Goal: Task Accomplishment & Management: Manage account settings

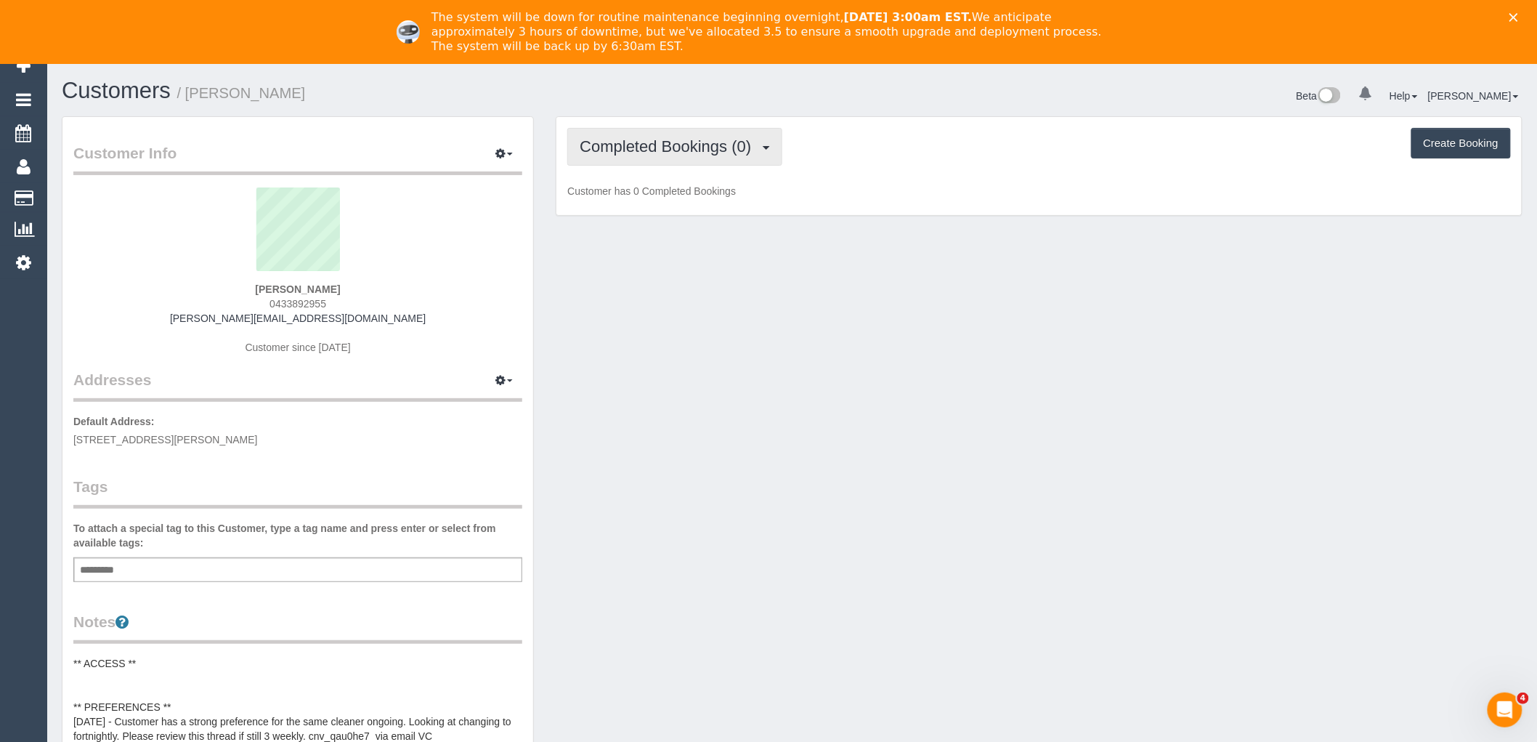
click at [637, 155] on span "Completed Bookings (0)" at bounding box center [669, 146] width 179 height 18
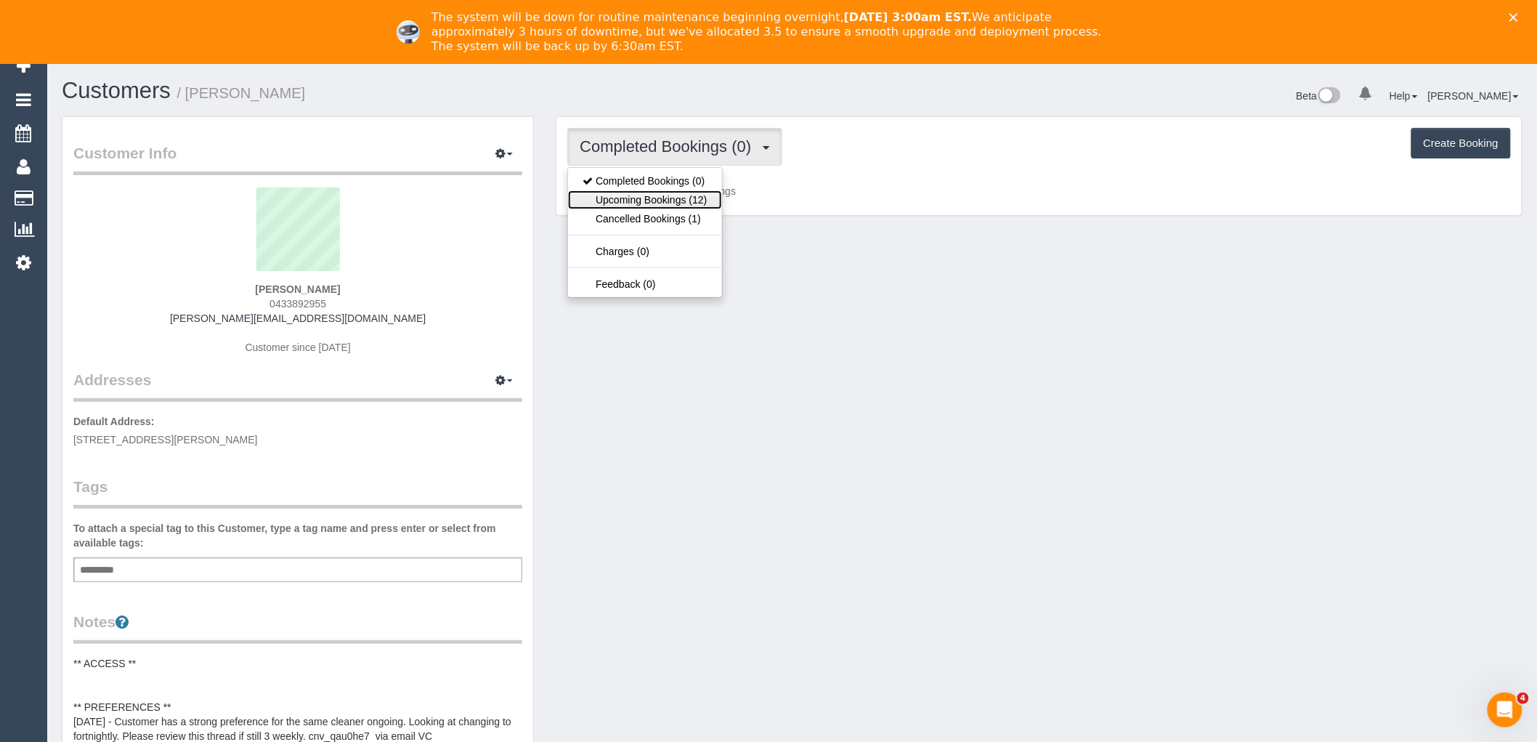
click at [650, 206] on link "Upcoming Bookings (12)" at bounding box center [644, 199] width 153 height 19
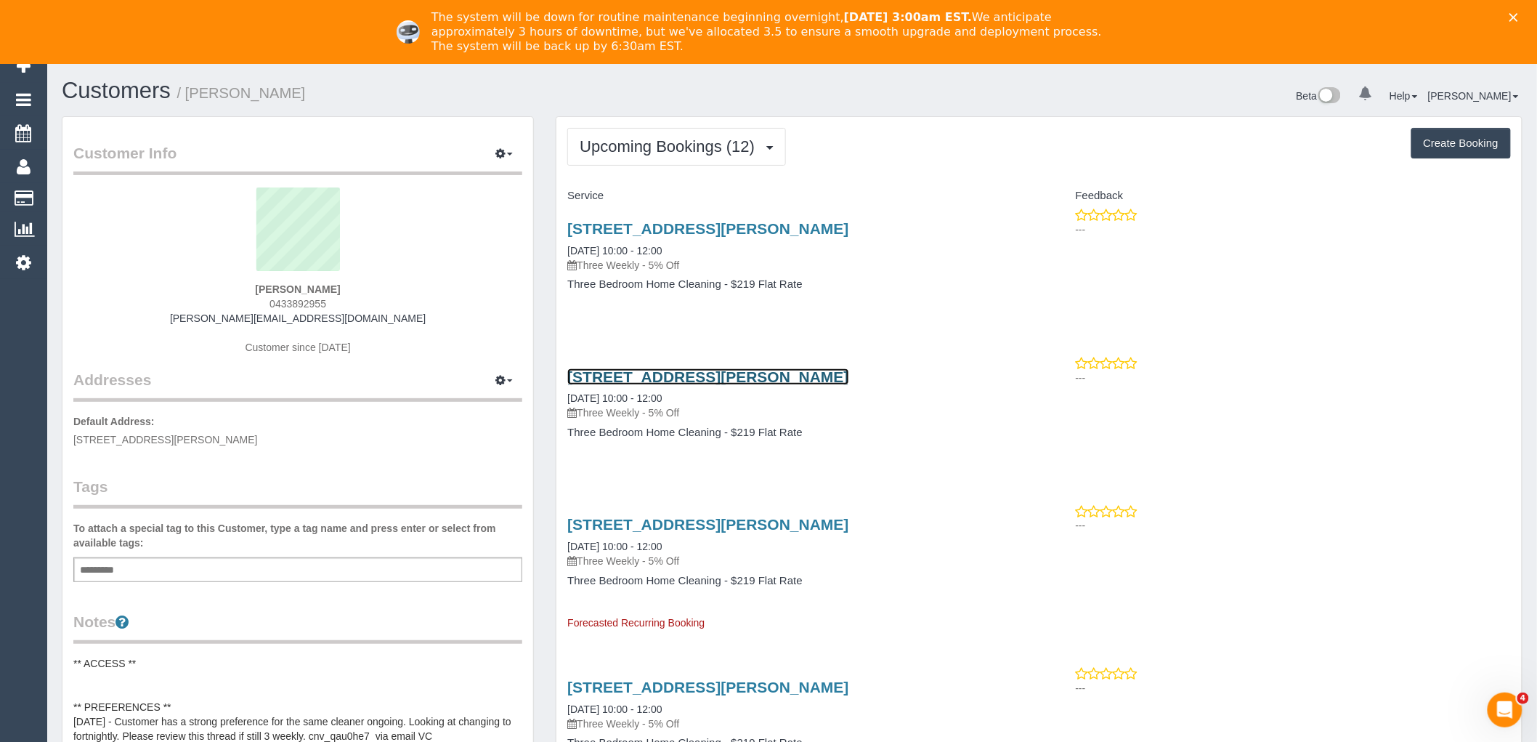
click at [713, 371] on link "79 Harrison St, Brunswick East, VIC 3057" at bounding box center [707, 376] width 281 height 17
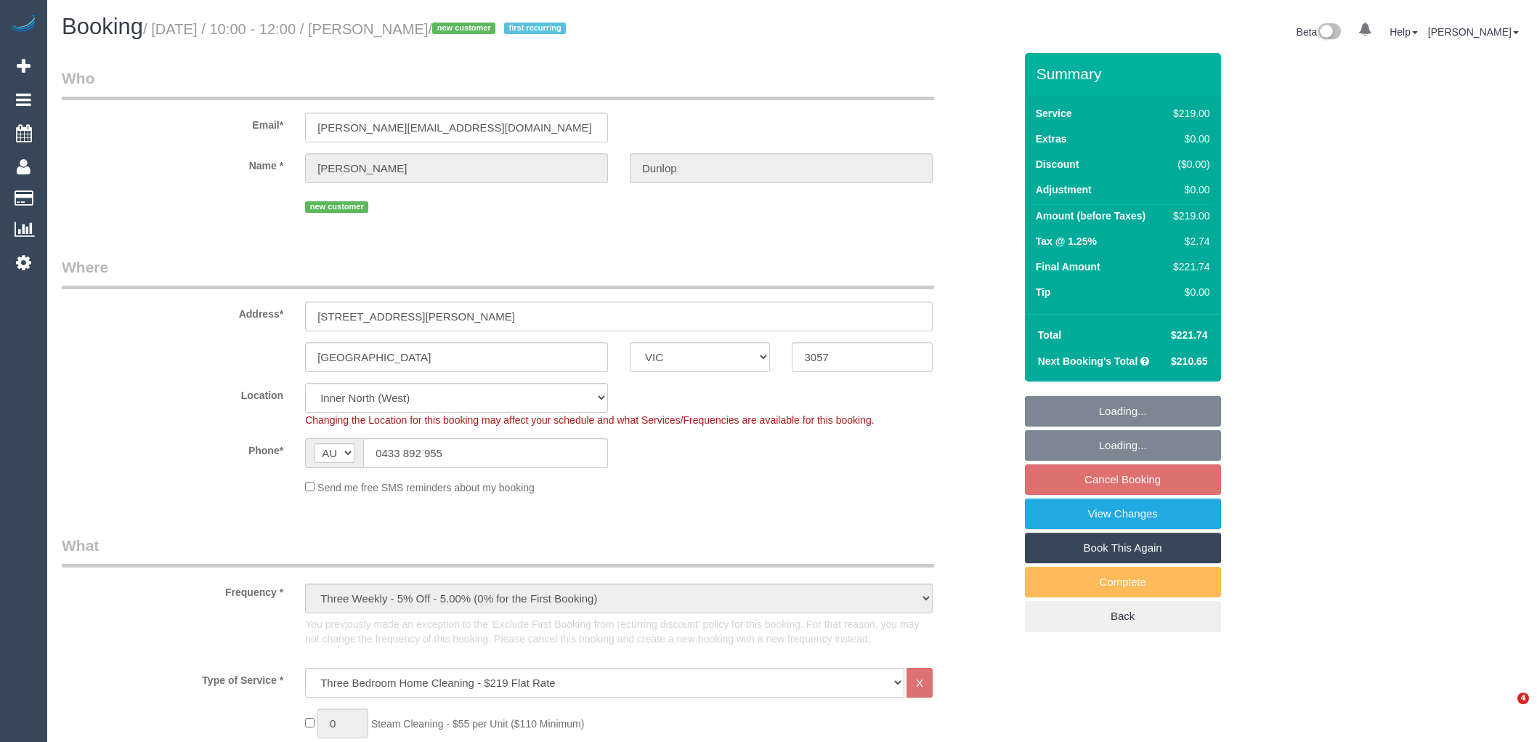
select select "VIC"
select select "string:stripe-pm_1S1yEc2GScqysDRVv0M4hLHP"
select select "number:27"
select select "number:14"
select select "number:19"
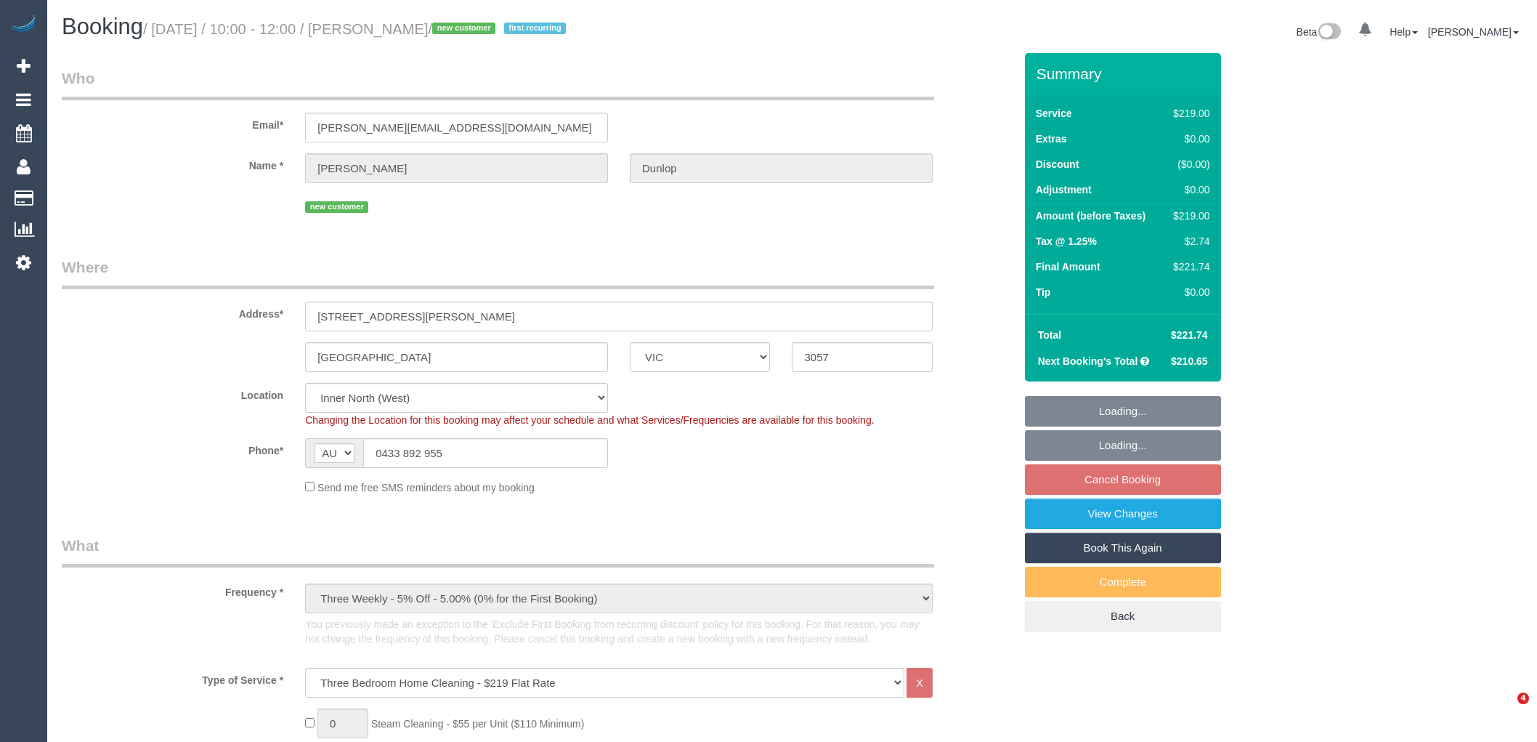
select select "number:25"
select select "number:33"
select select "number:26"
select select "spot4"
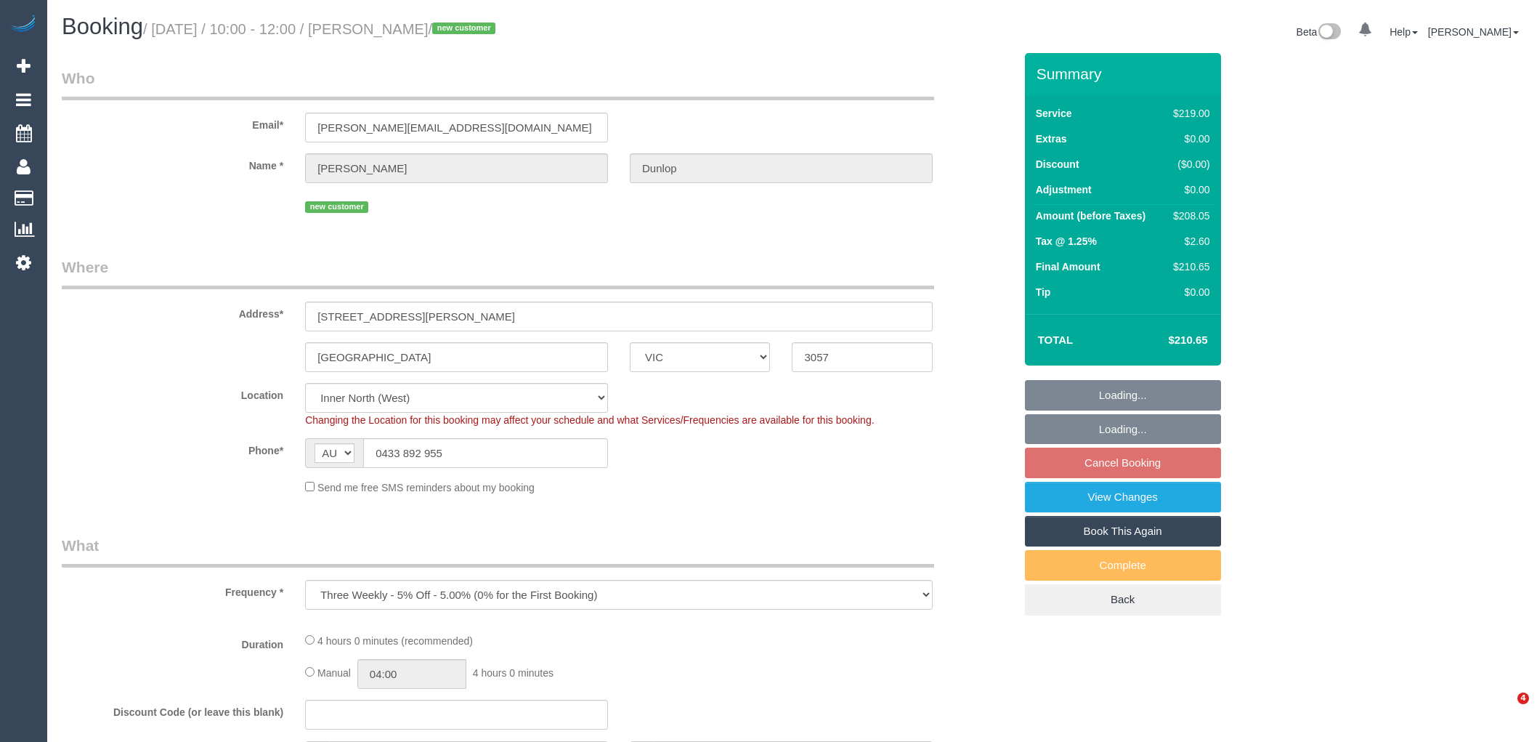
select select "VIC"
select select "object:538"
select select "string:stripe-pm_1S1yEc2GScqysDRVv0M4hLHP"
select select "number:27"
select select "number:14"
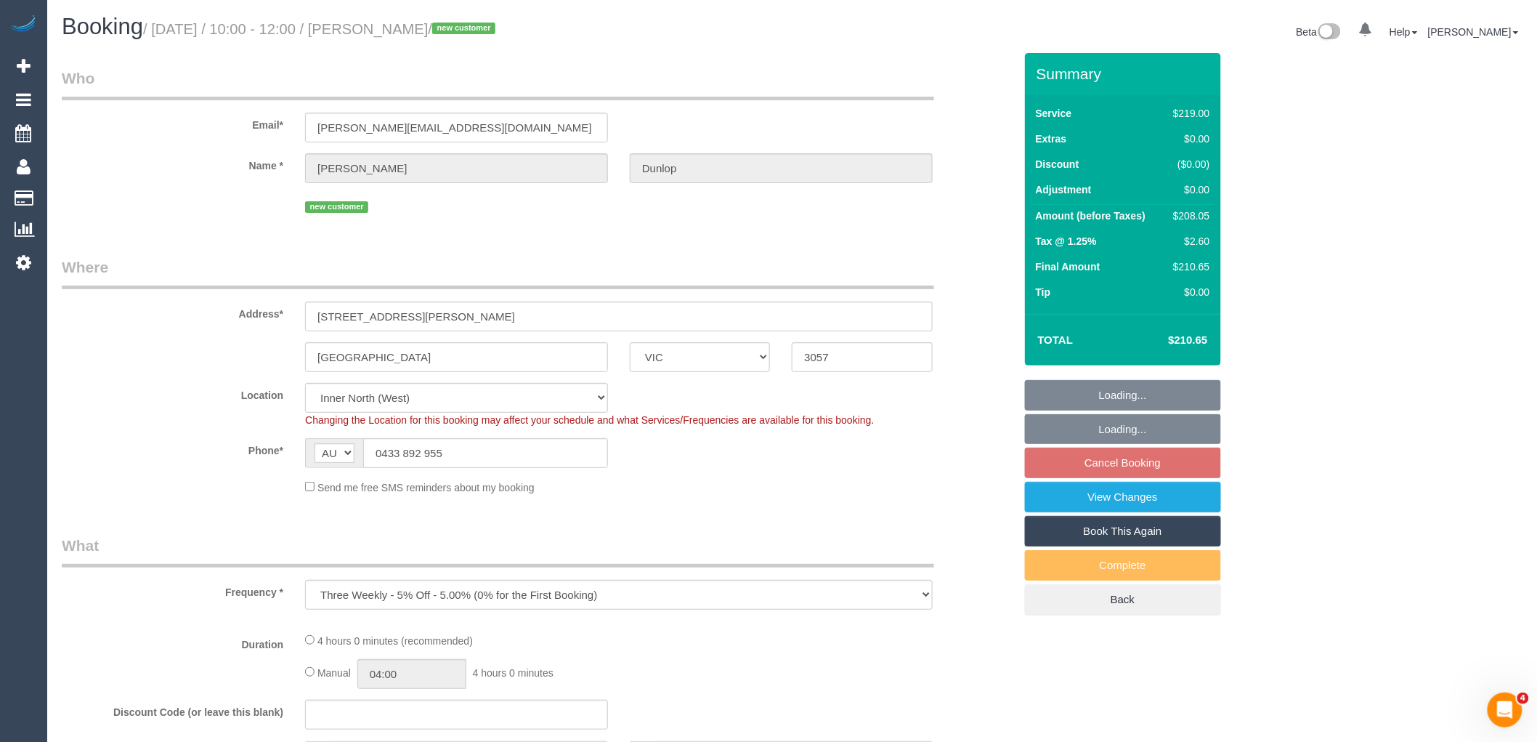
select select "number:19"
select select "number:25"
select select "number:33"
select select "number:26"
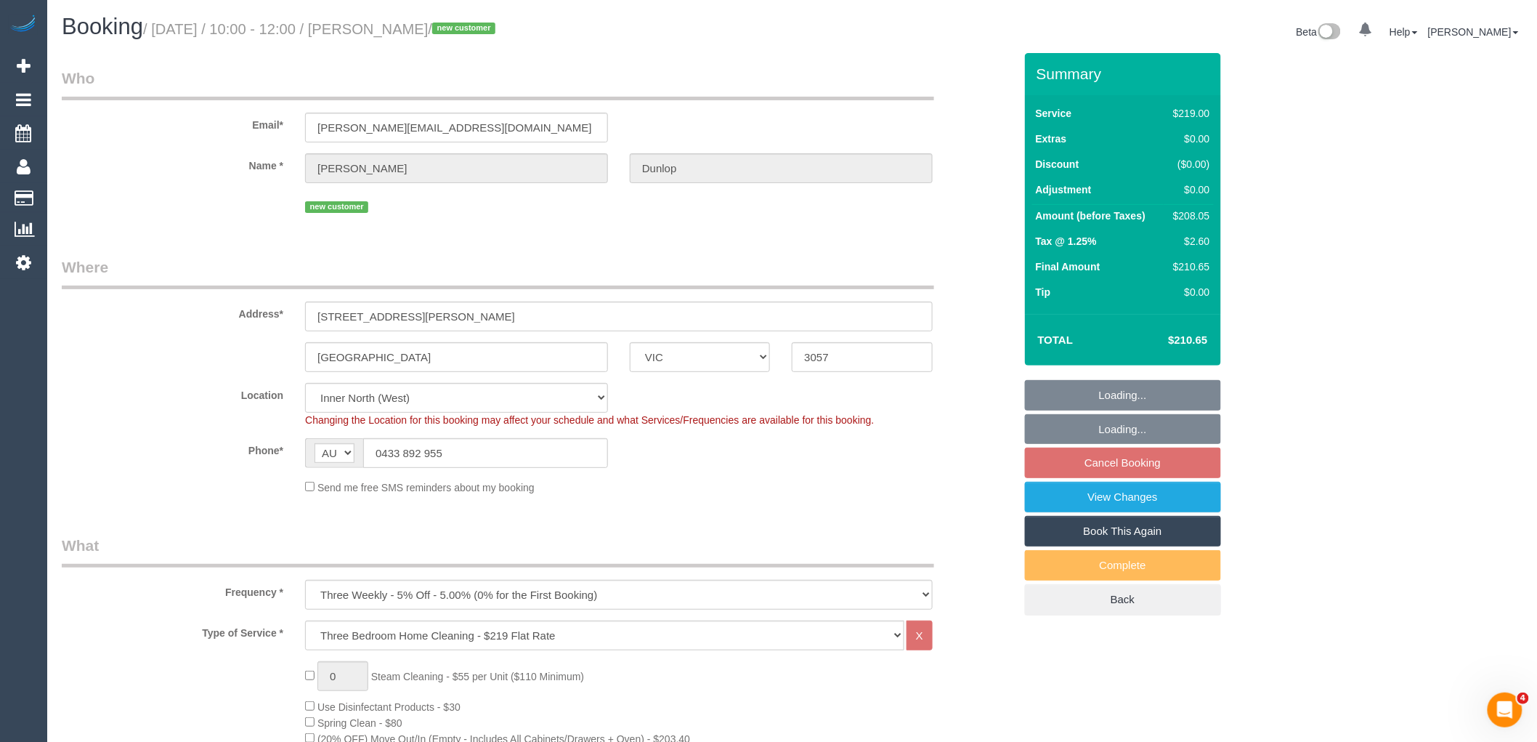
select select "spot4"
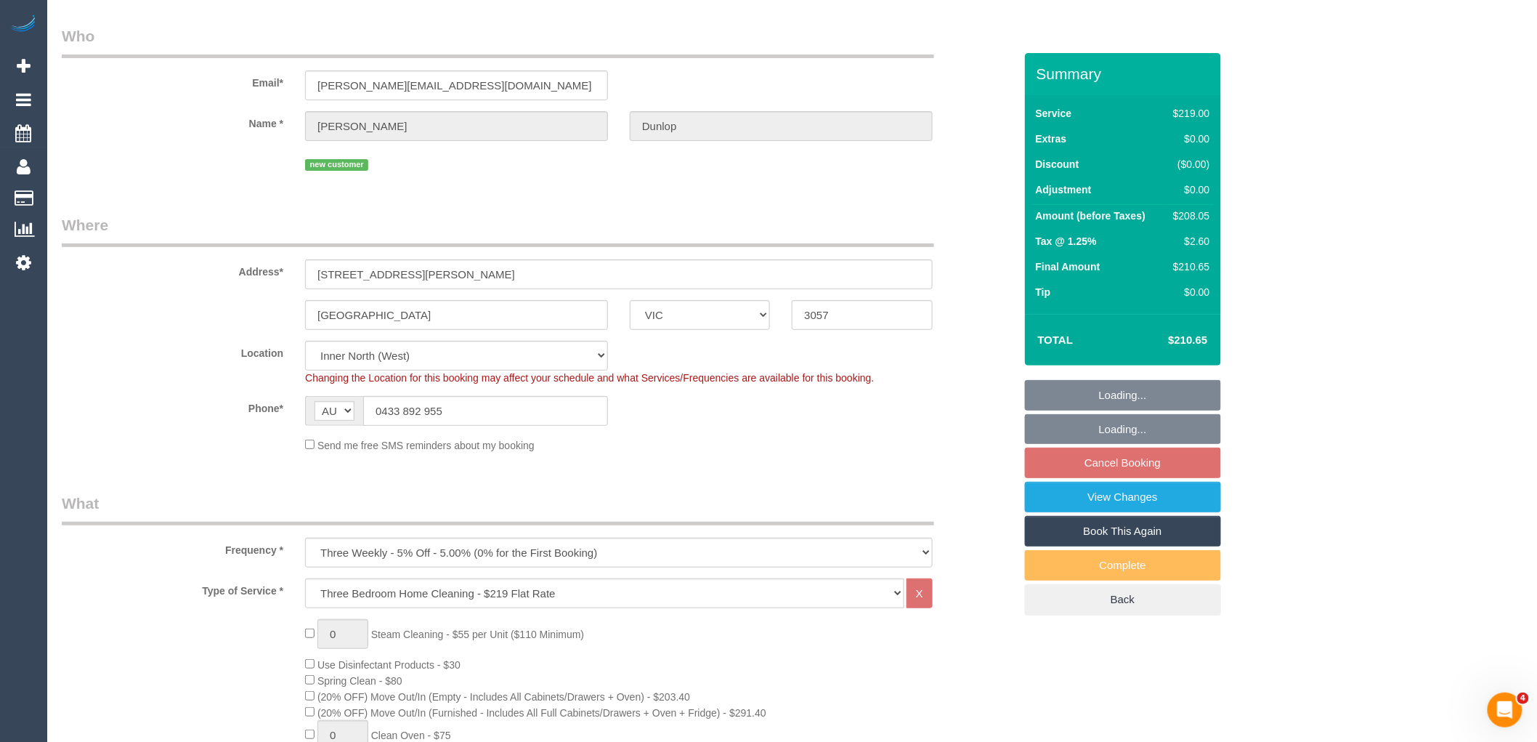
scroll to position [81, 0]
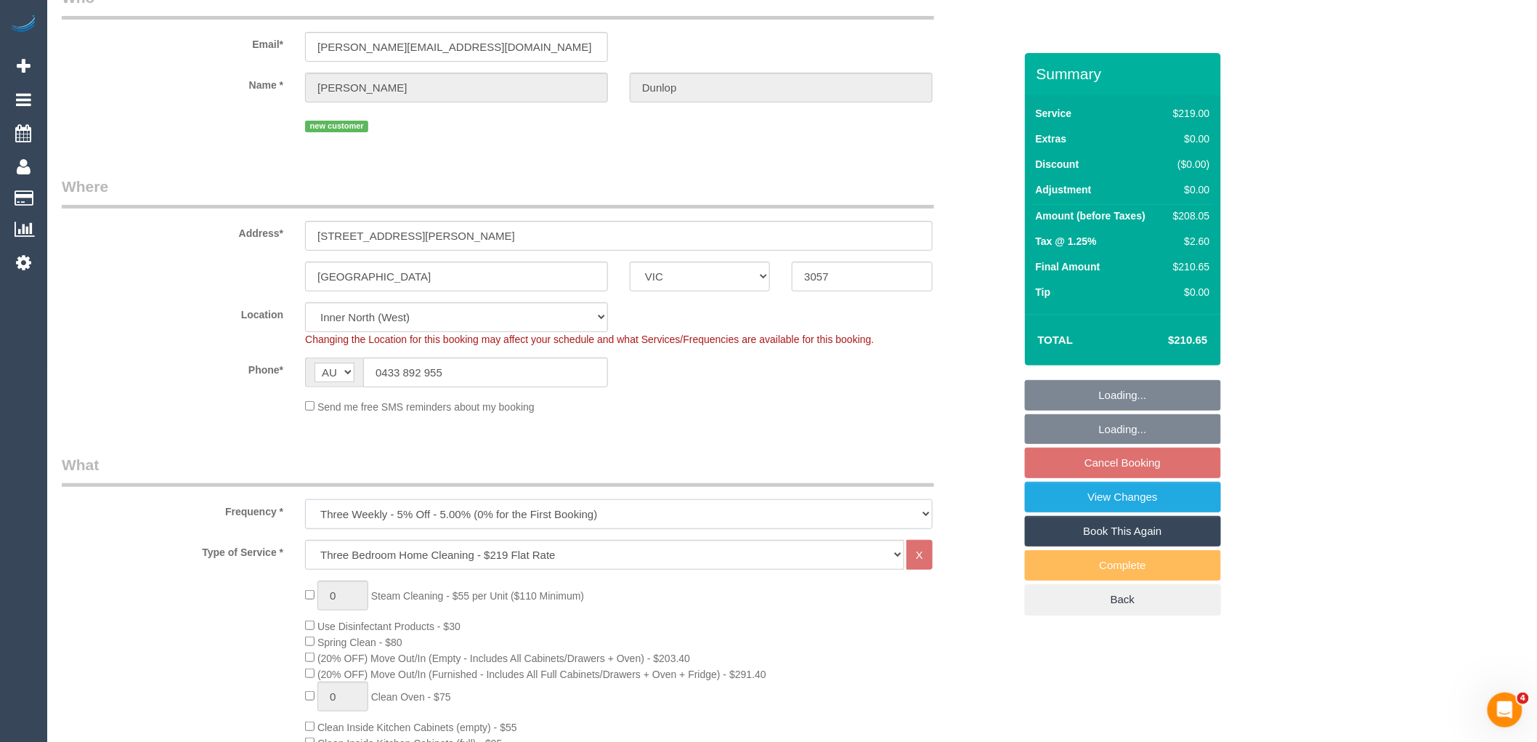
click at [489, 510] on select "One Time Cleaning Weekly - 10% Off - 10.00% (0% for the First Booking) Fortnigh…" at bounding box center [619, 514] width 628 height 30
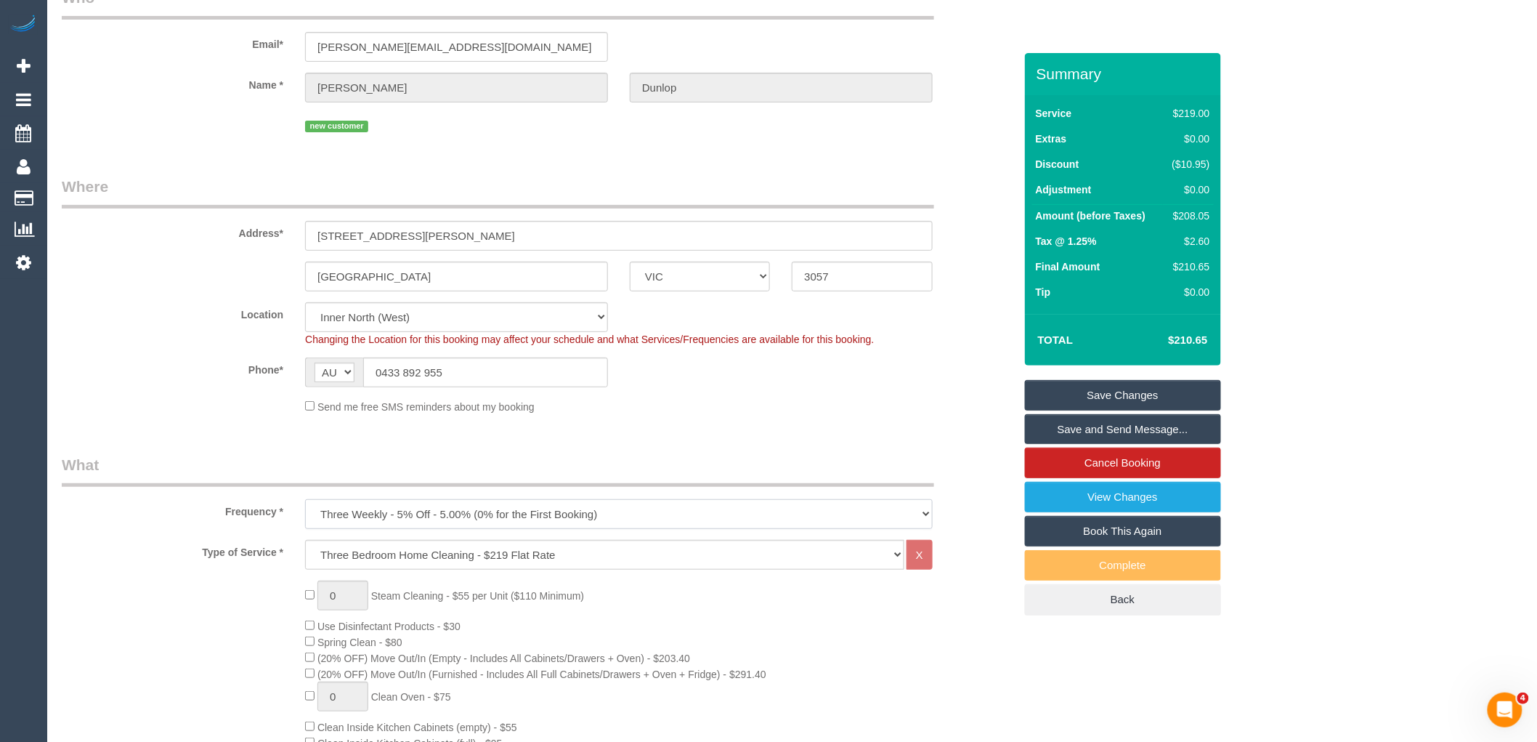
select select "object:541"
click at [305, 501] on select "One Time Cleaning Weekly - 10% Off - 10.00% (0% for the First Booking) Fortnigh…" at bounding box center [619, 514] width 628 height 30
click at [430, 475] on legend "What" at bounding box center [498, 470] width 872 height 33
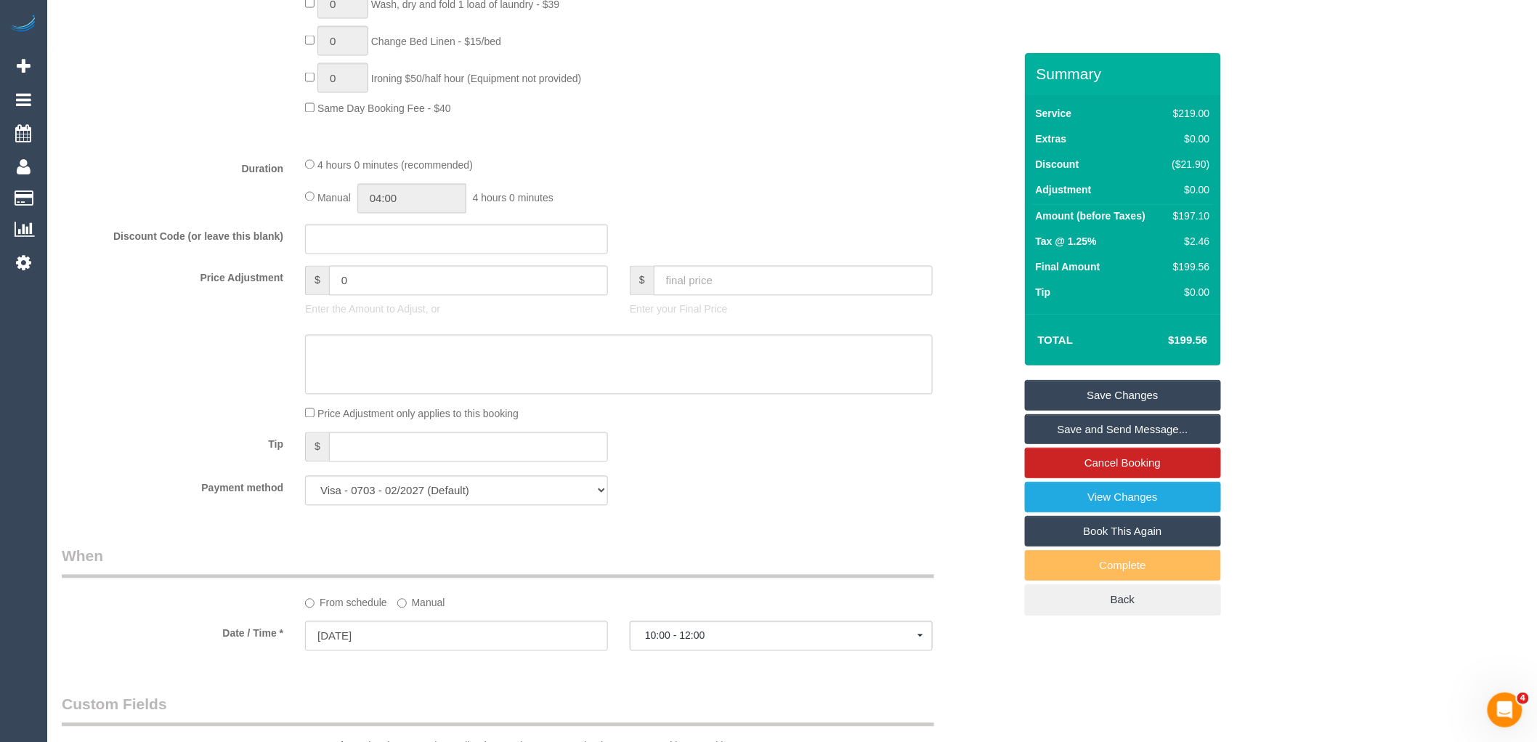
scroll to position [1291, 0]
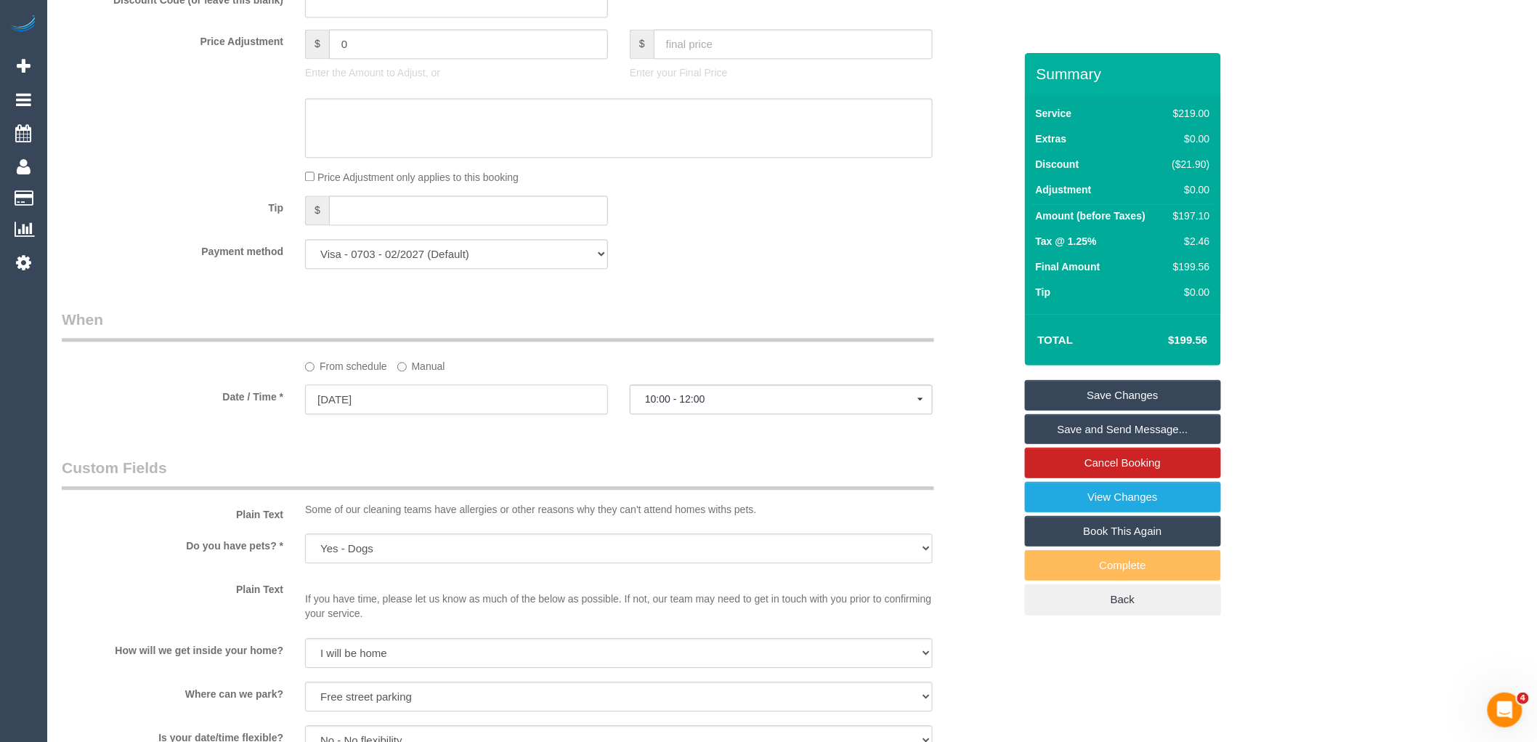
click at [396, 414] on input "25/10/2025" at bounding box center [456, 399] width 303 height 30
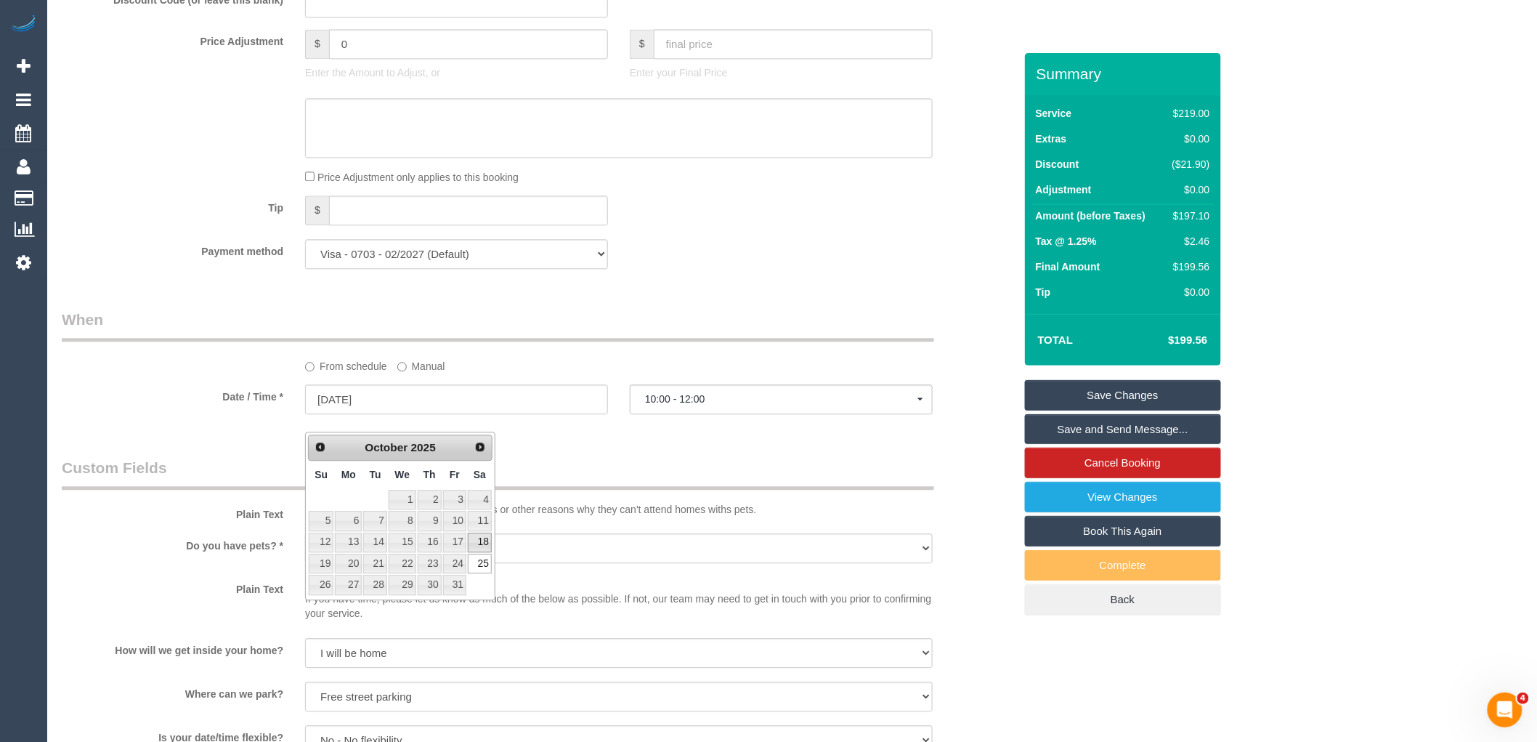
type input "18/10/2025"
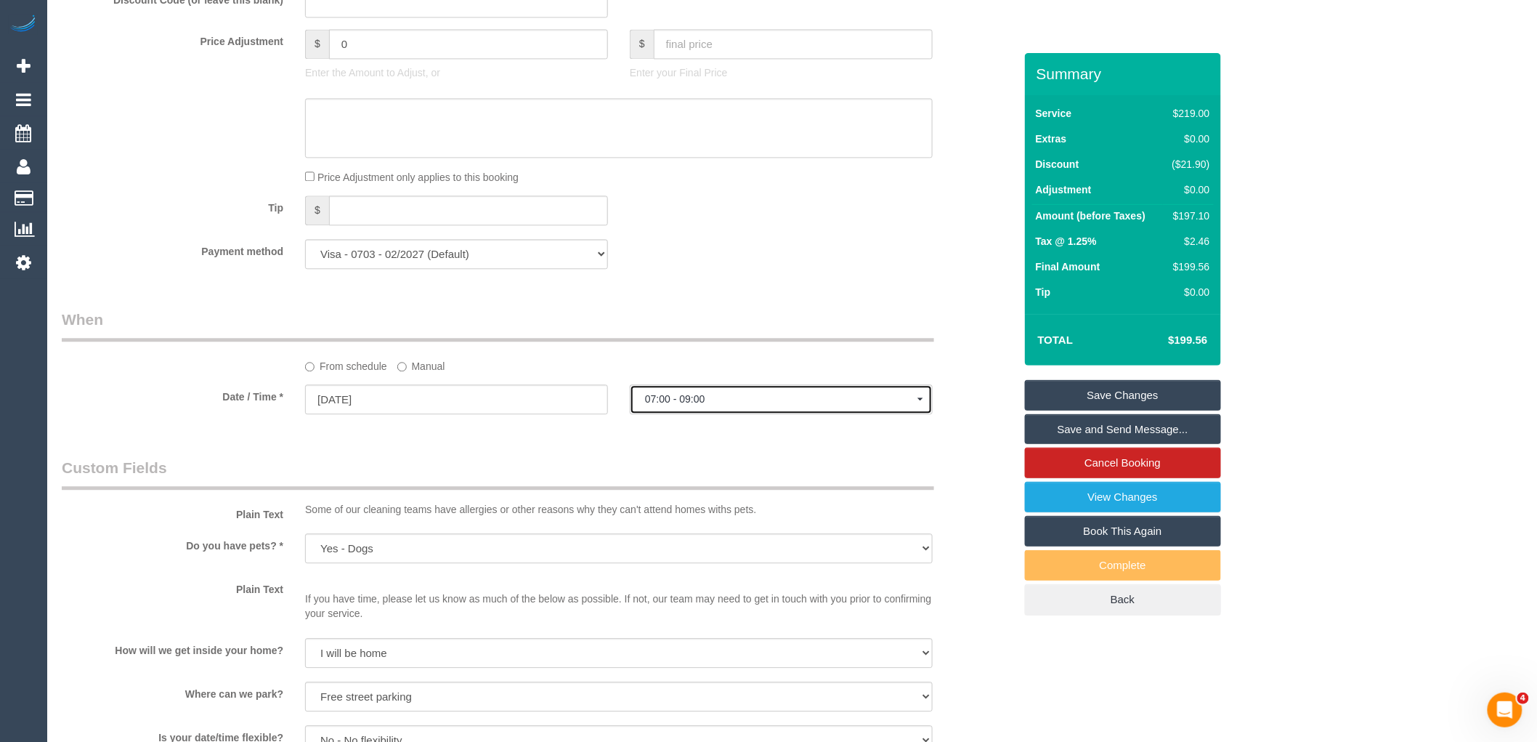
click at [724, 405] on span "07:00 - 09:00" at bounding box center [781, 399] width 272 height 12
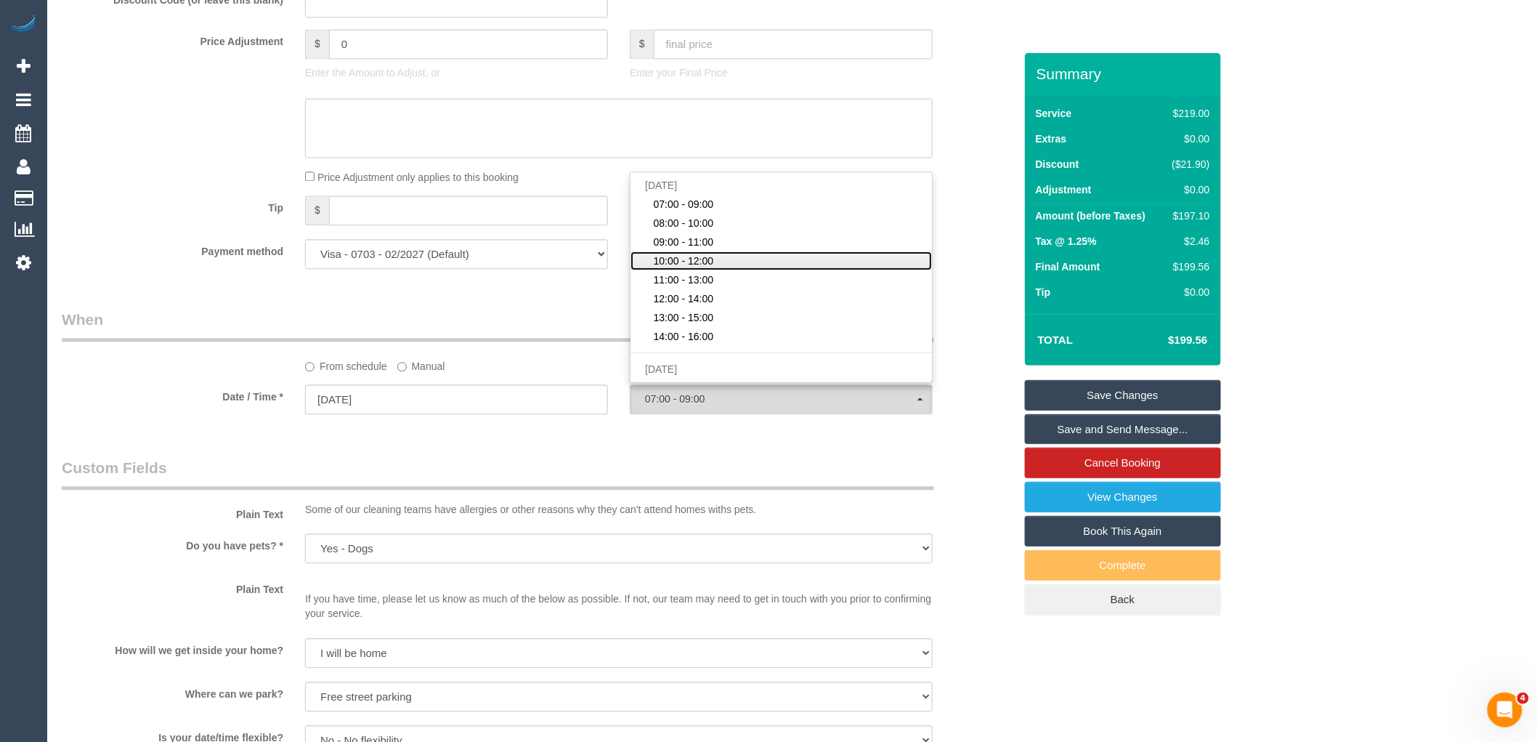
click at [728, 270] on link "10:00 - 12:00" at bounding box center [780, 260] width 301 height 19
select select "spot37"
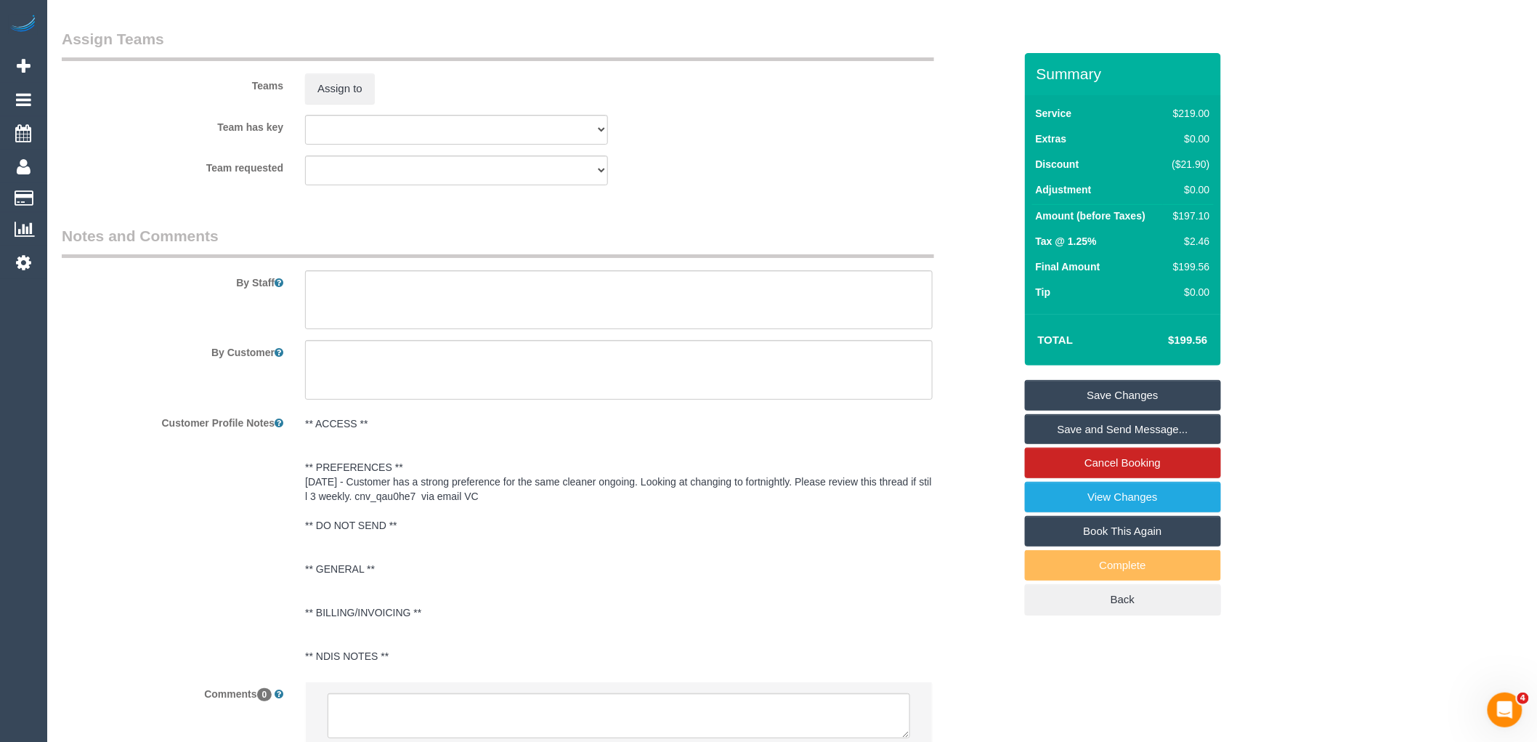
scroll to position [2294, 0]
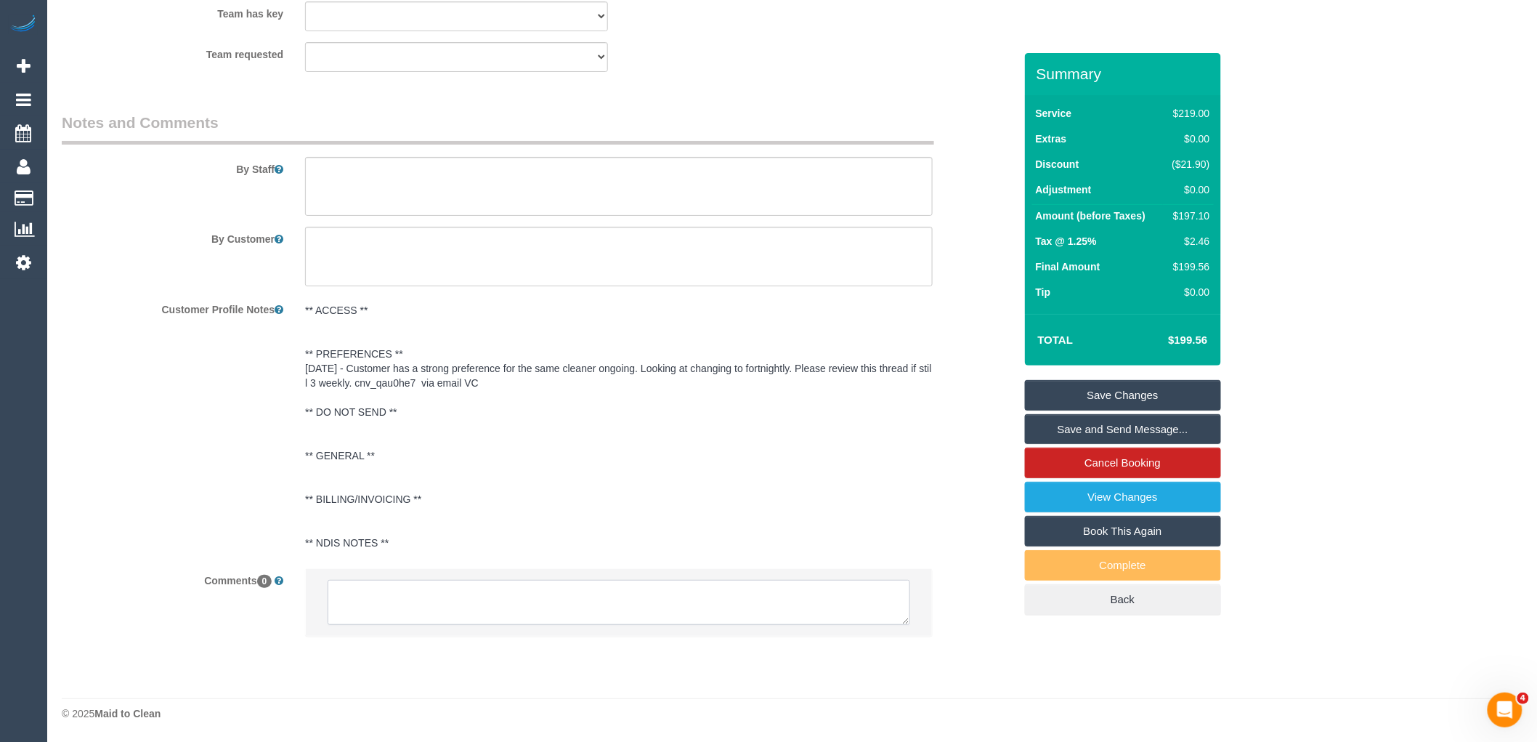
click at [484, 603] on textarea at bounding box center [619, 602] width 583 height 45
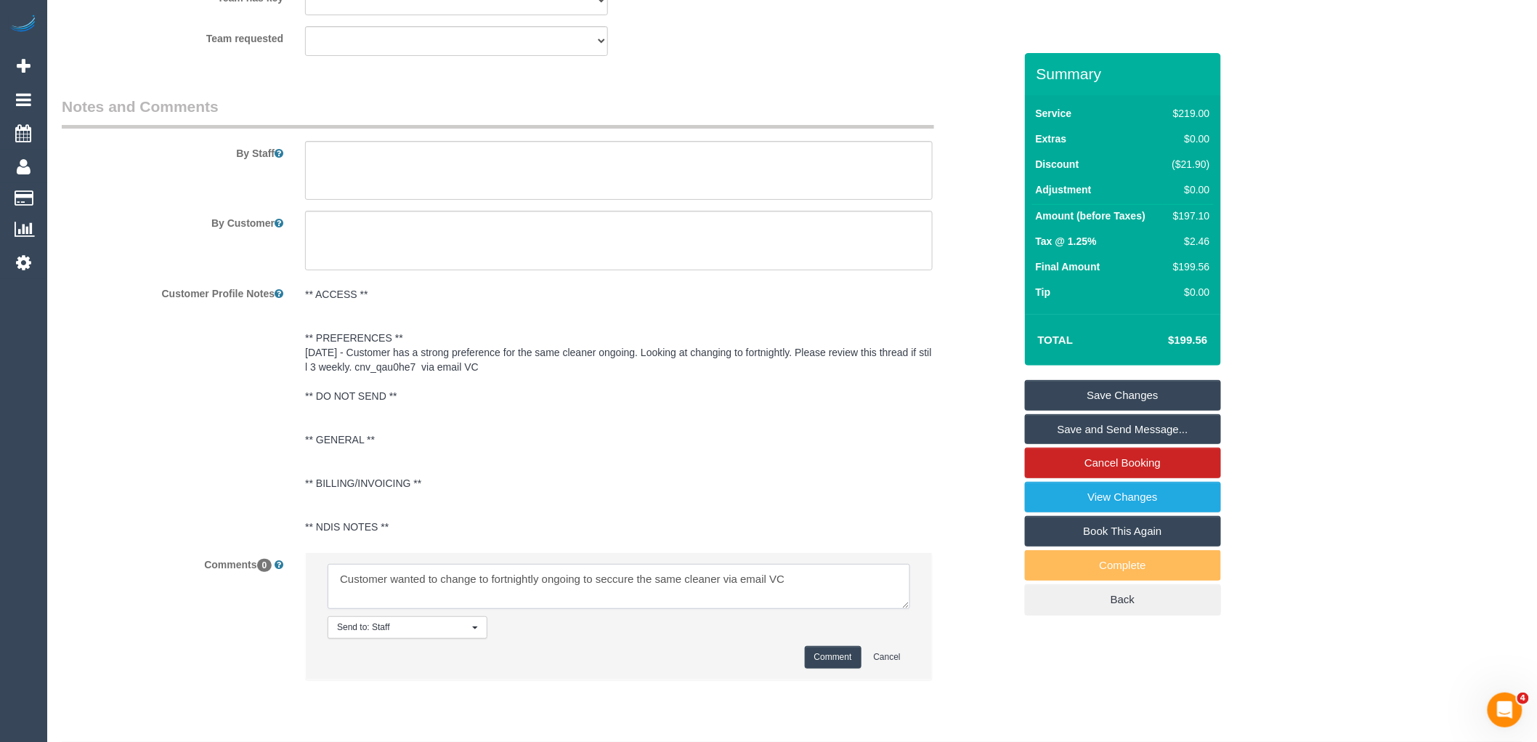
drag, startPoint x: 468, startPoint y: 598, endPoint x: 205, endPoint y: 598, distance: 262.9
click at [205, 598] on div "Comments 0 Send to: Staff Nothing selected Send to: Staff Send to: Customer Sen…" at bounding box center [538, 623] width 974 height 142
type textarea "Customer wanted to change to fortnightly ongoing to seccure the same cleaner vi…"
click at [848, 668] on button "Comment" at bounding box center [833, 657] width 57 height 23
click at [1192, 381] on link "Save Changes" at bounding box center [1123, 395] width 196 height 31
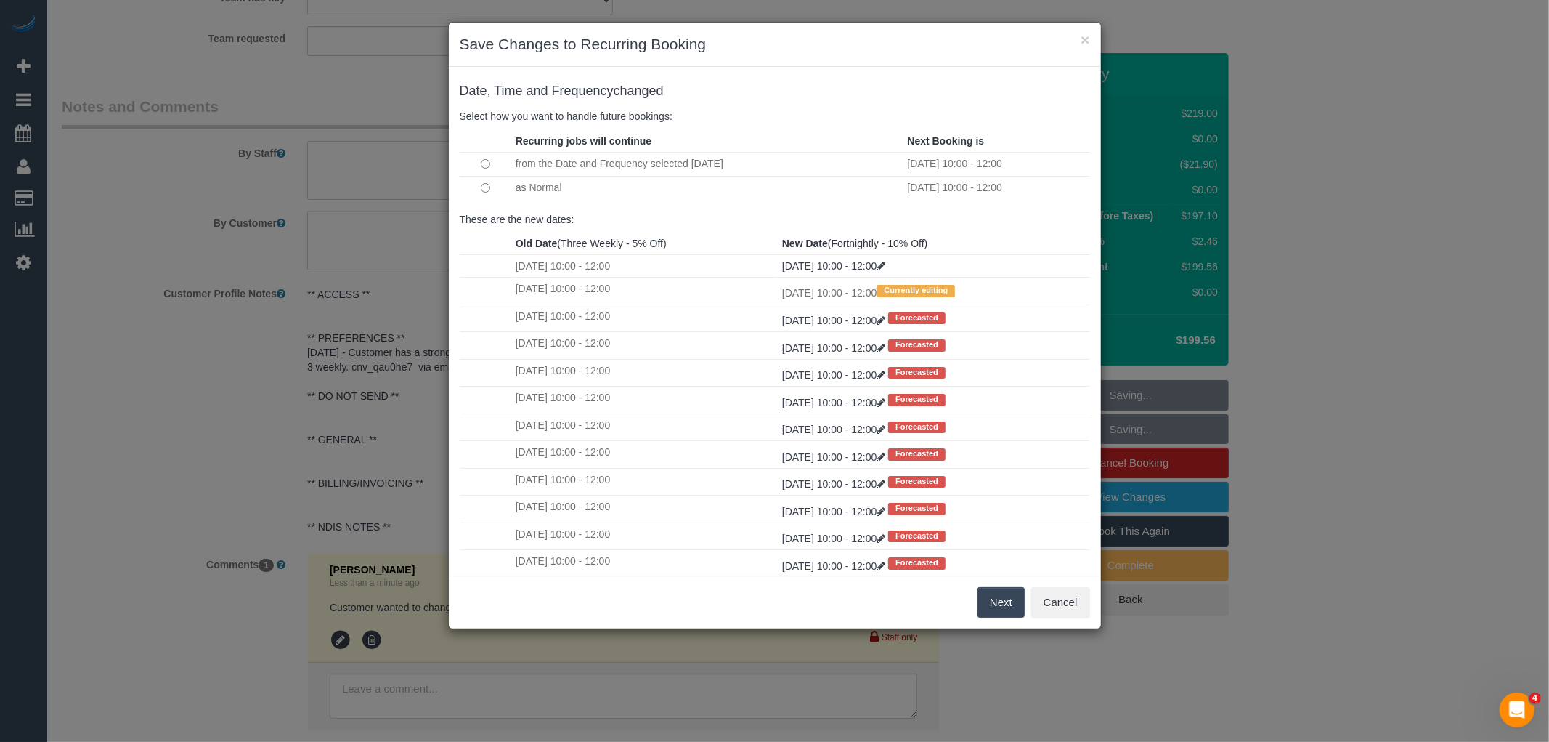
click at [1013, 601] on button "Next" at bounding box center [1001, 602] width 47 height 31
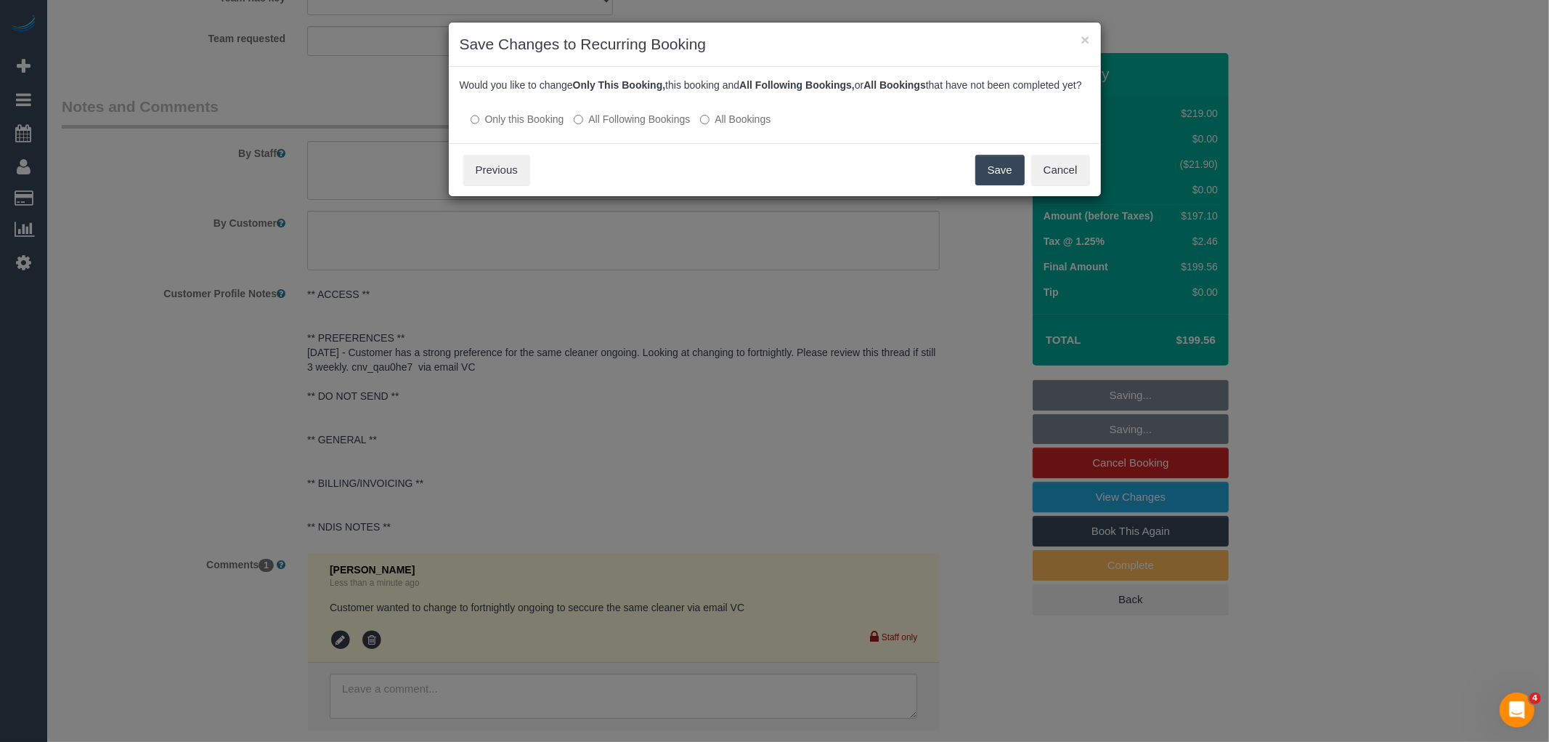
click at [651, 126] on label "All Following Bookings" at bounding box center [632, 119] width 116 height 15
click at [1010, 179] on button "Save" at bounding box center [999, 170] width 49 height 31
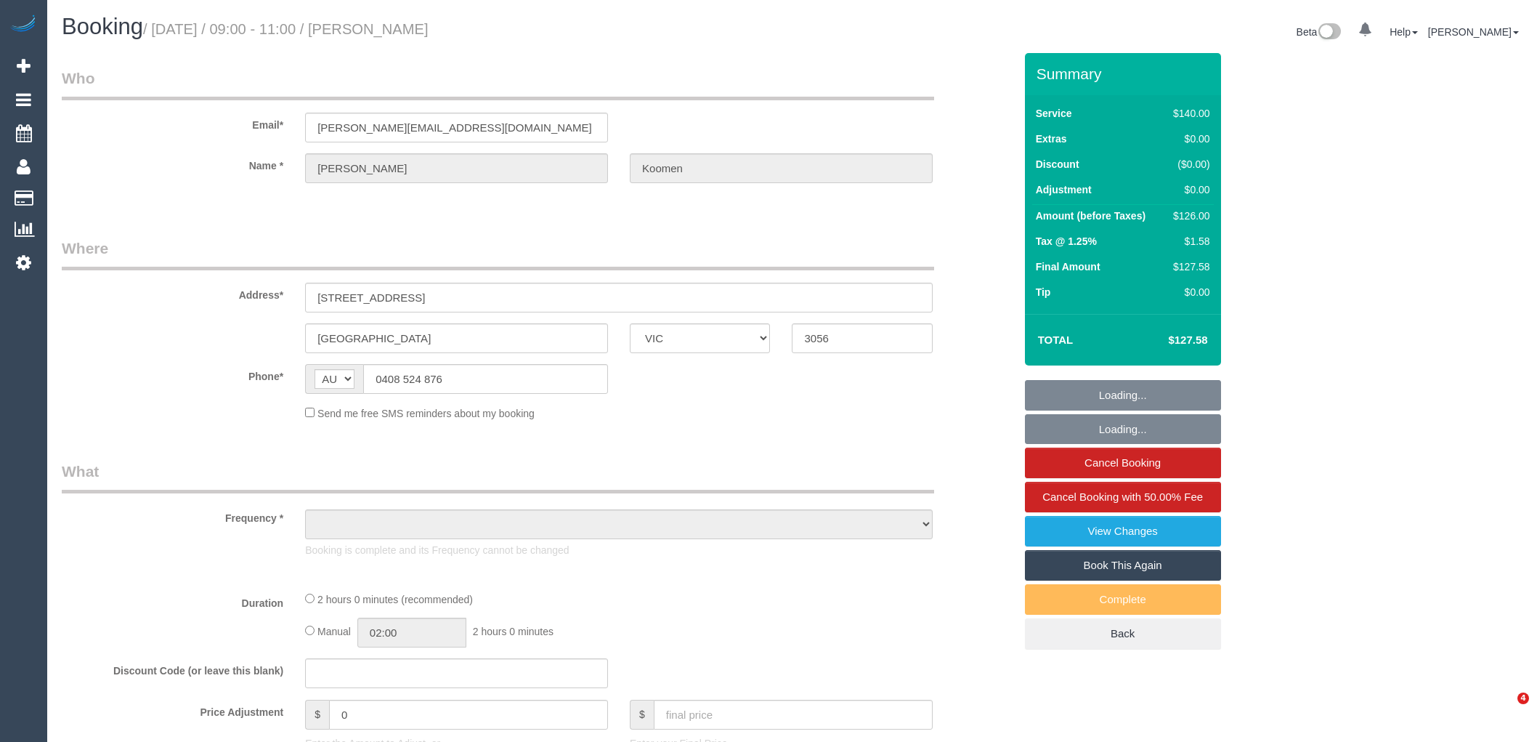
select select "VIC"
select select "object:576"
select select "string:stripe-pm_1OatWS2GScqysDRVv2bSzkxK"
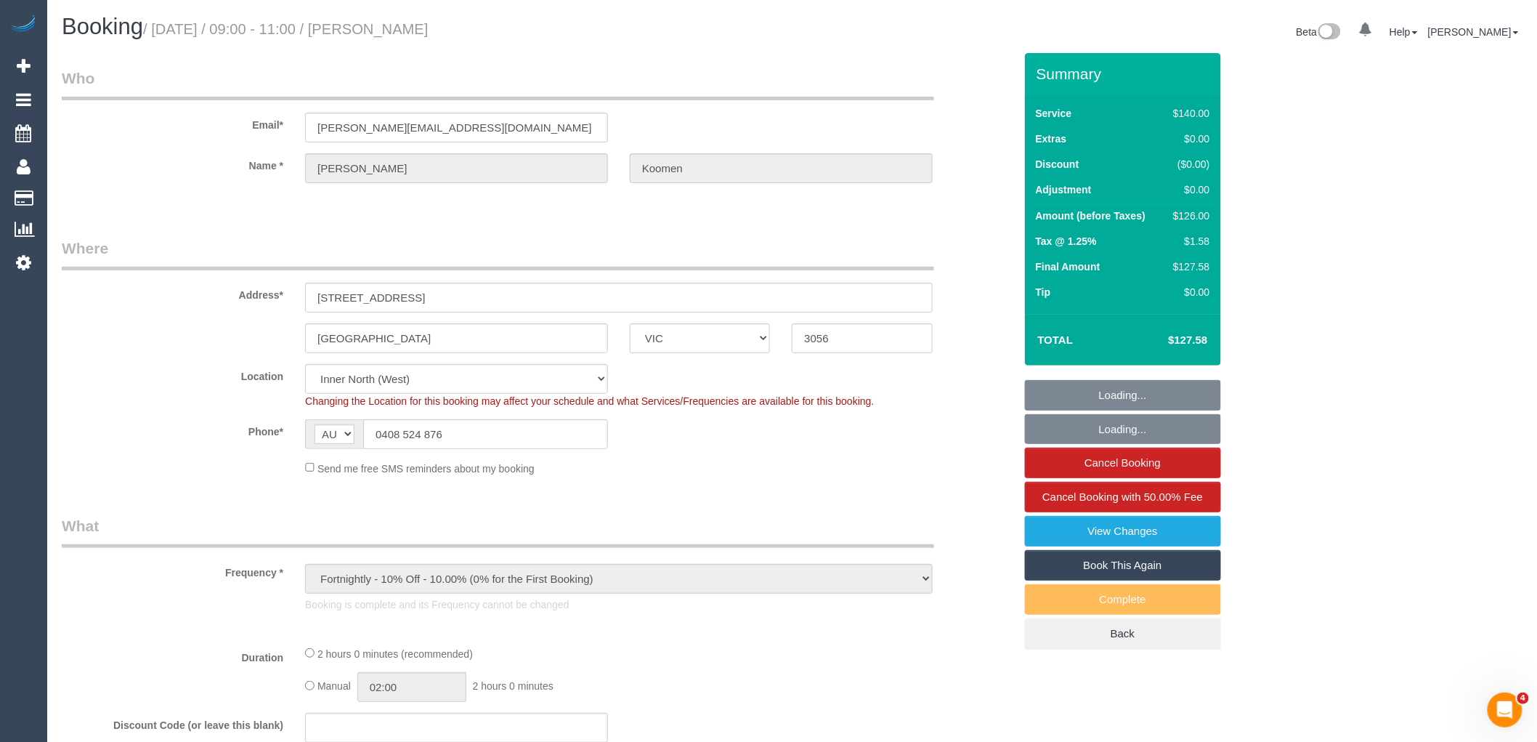
select select "object:893"
select select "number:28"
select select "number:16"
select select "number:18"
select select "number:24"
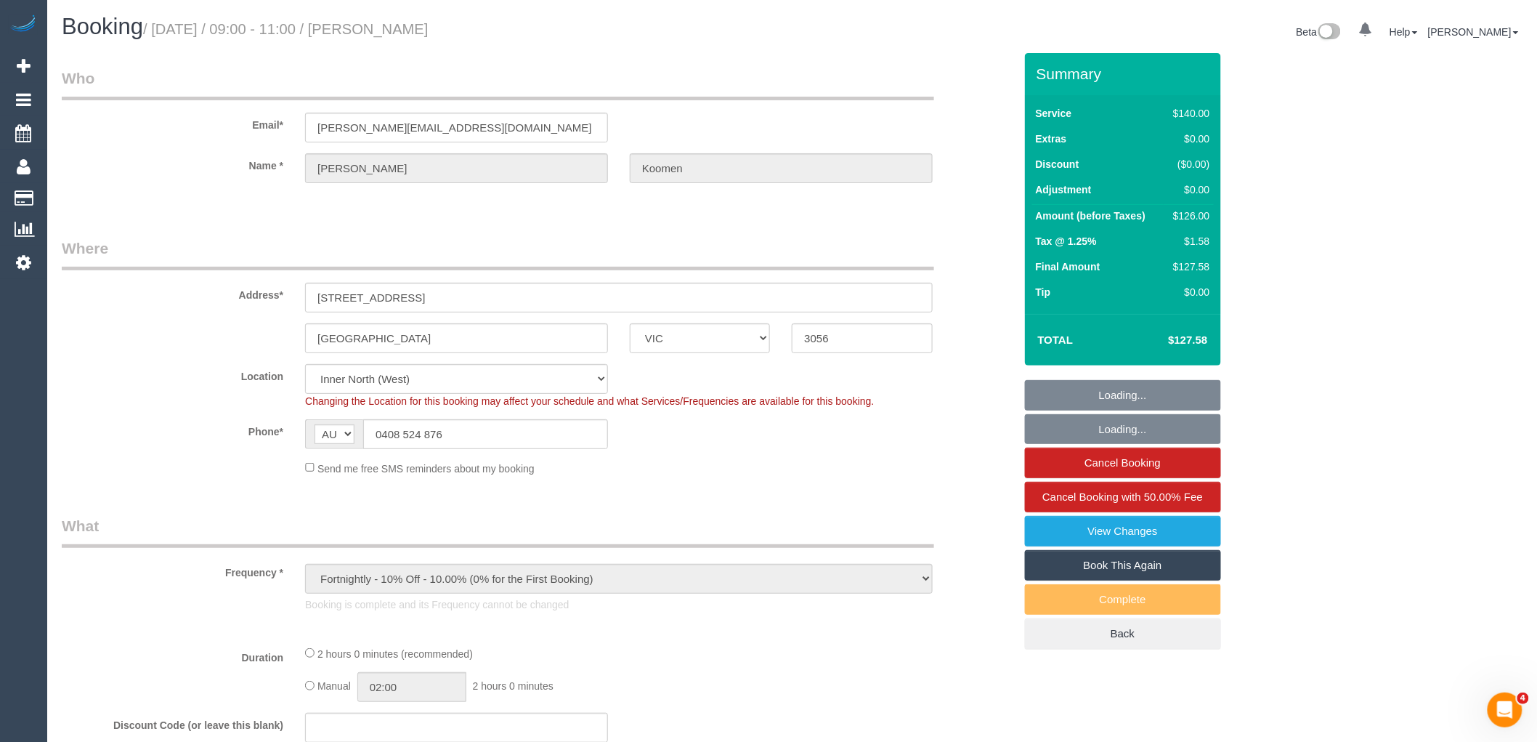
select select "number:35"
select select "number:13"
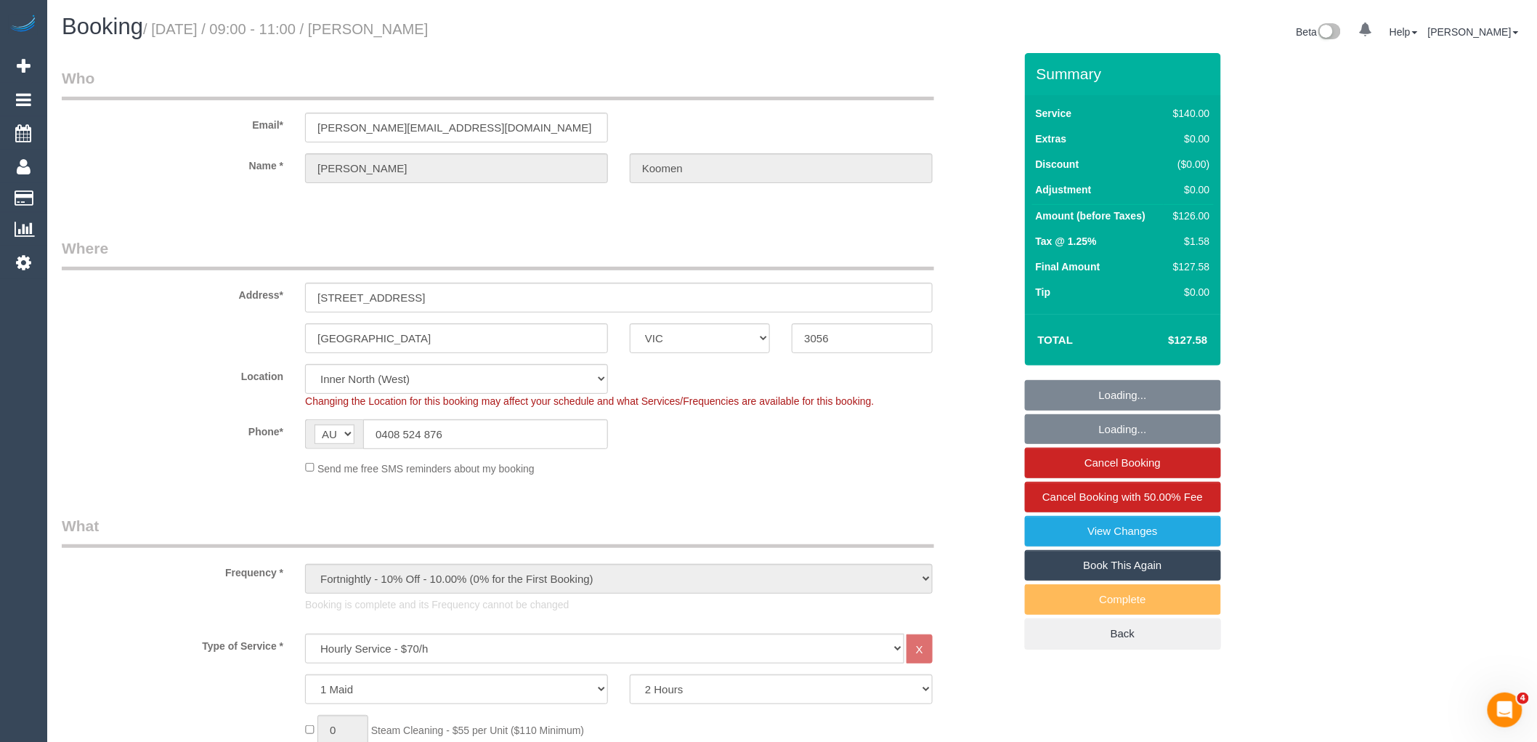
select select "spot1"
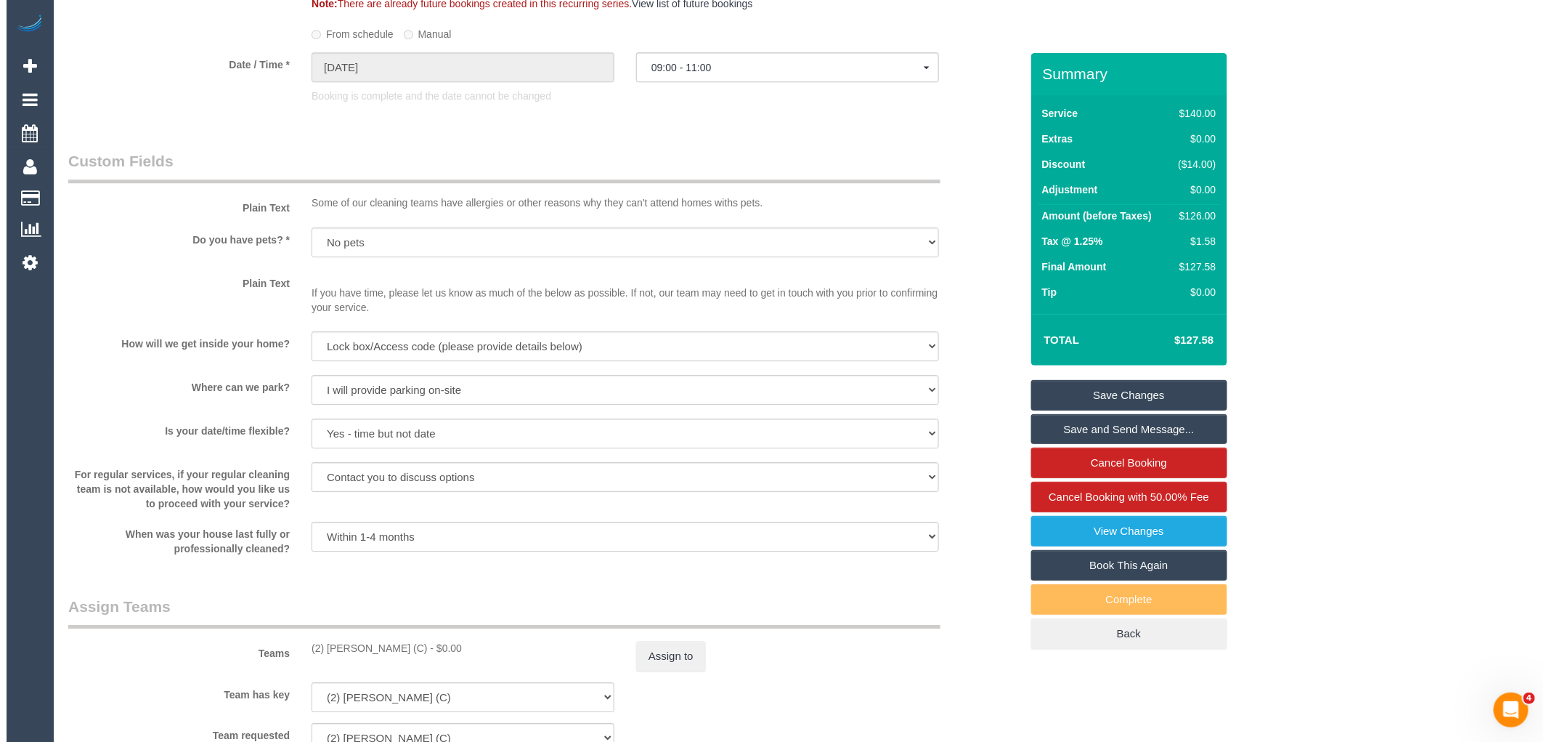
scroll to position [2017, 0]
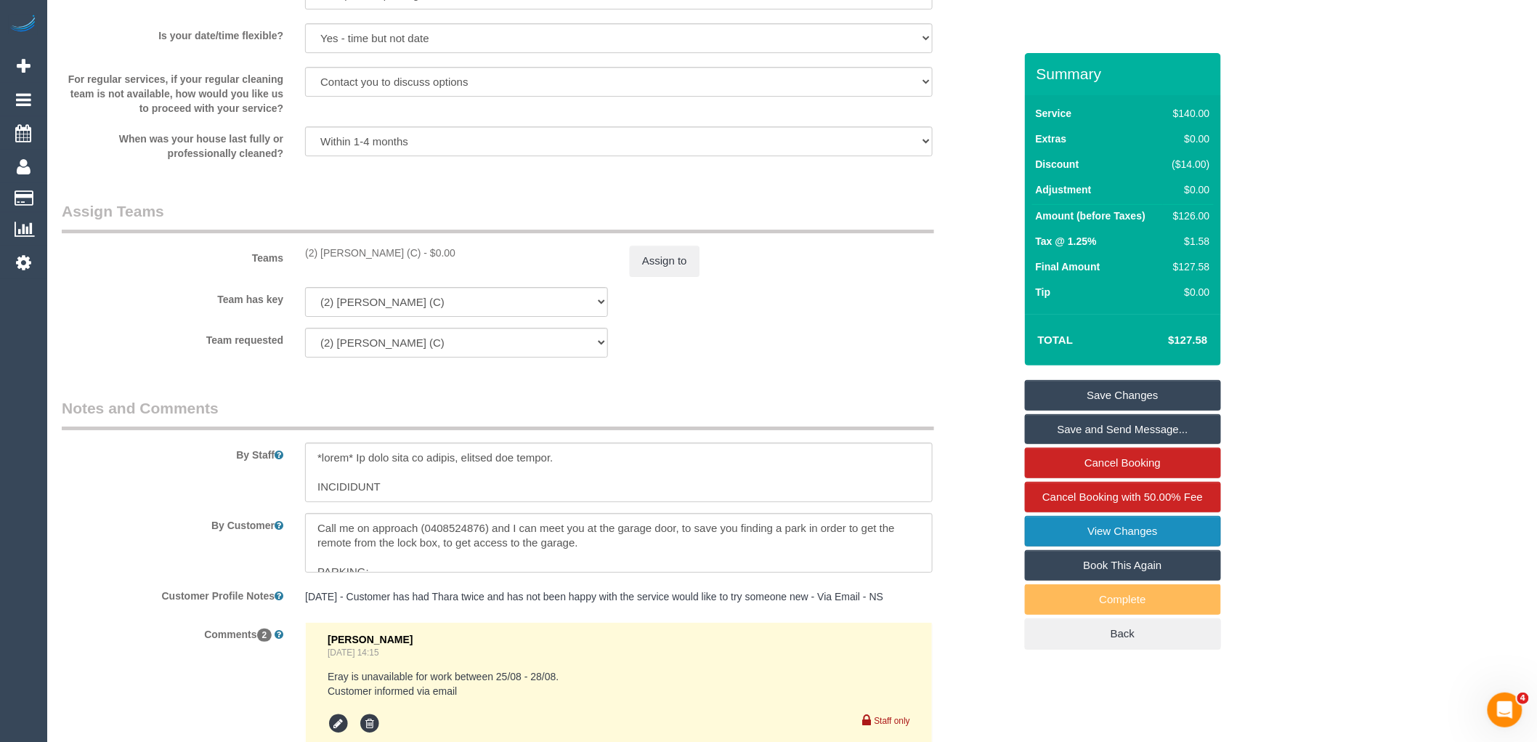
click at [1164, 535] on link "View Changes" at bounding box center [1123, 531] width 196 height 31
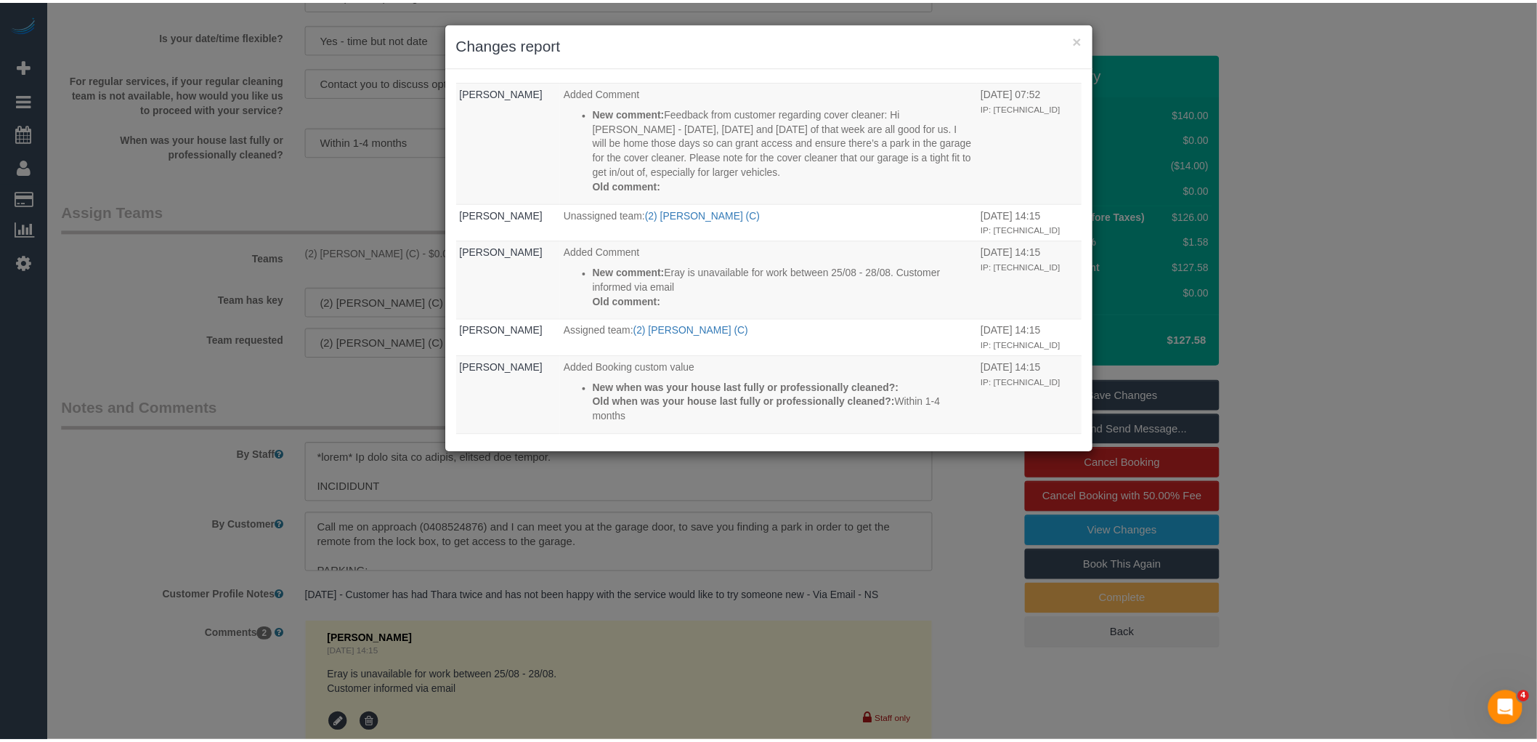
scroll to position [968, 0]
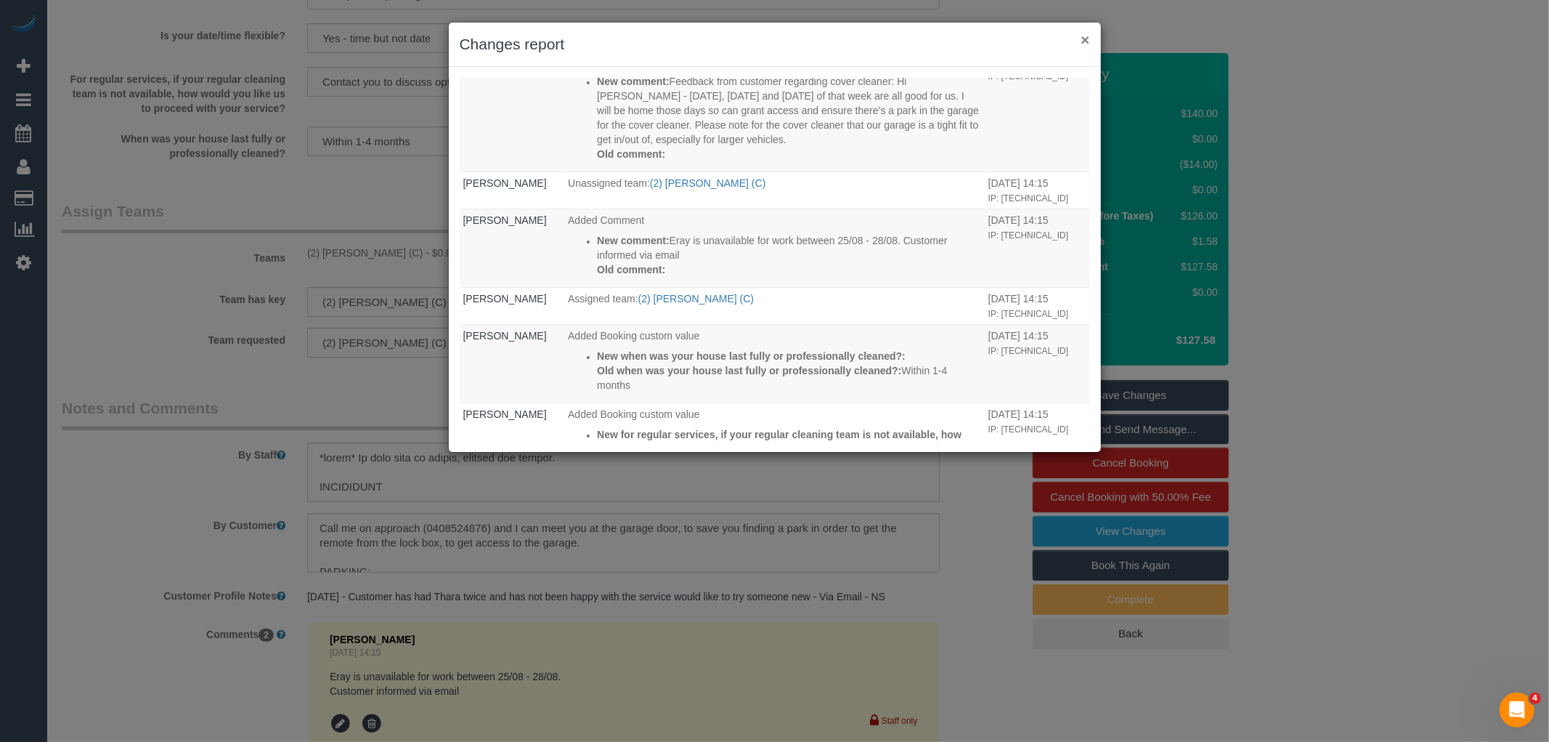
click at [1088, 35] on button "×" at bounding box center [1085, 39] width 9 height 15
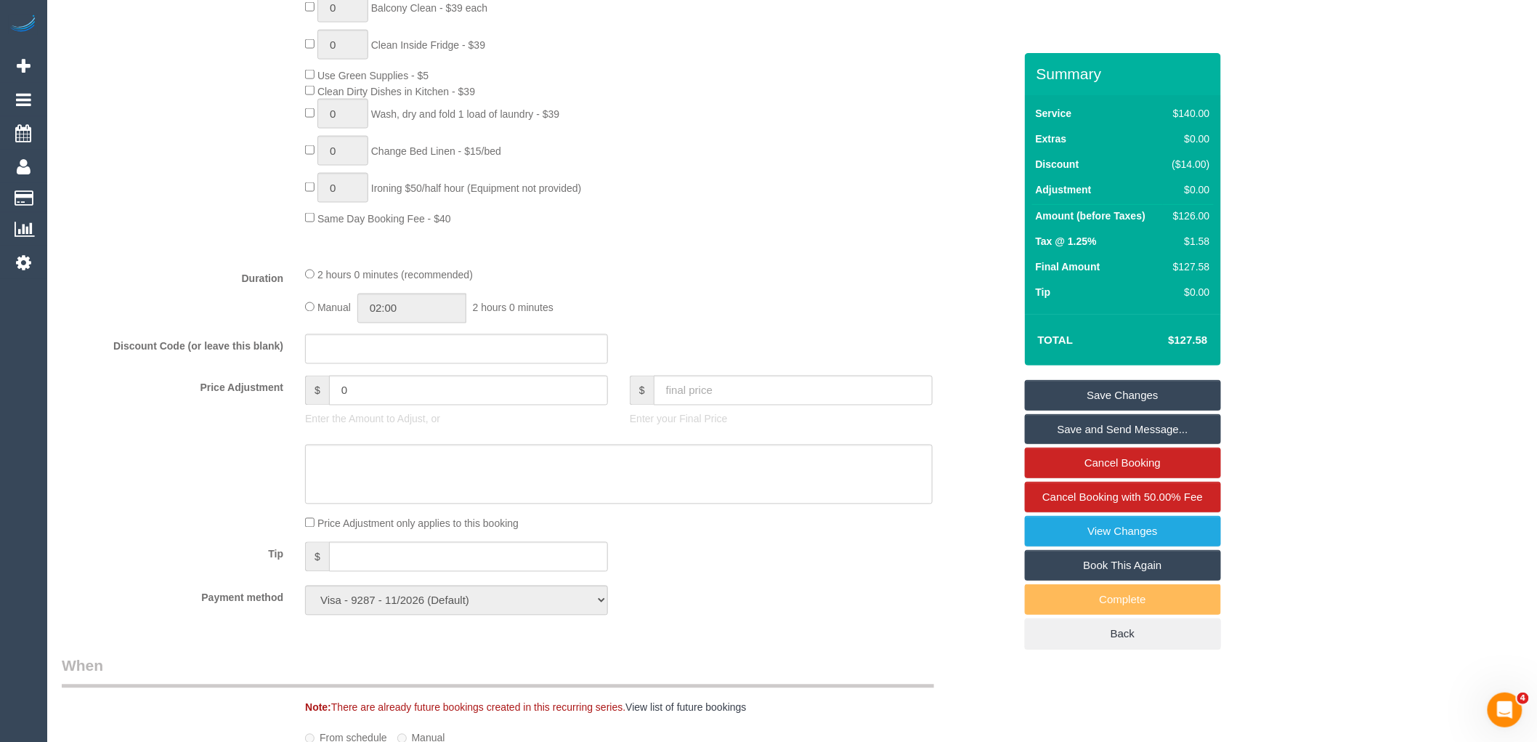
scroll to position [564, 0]
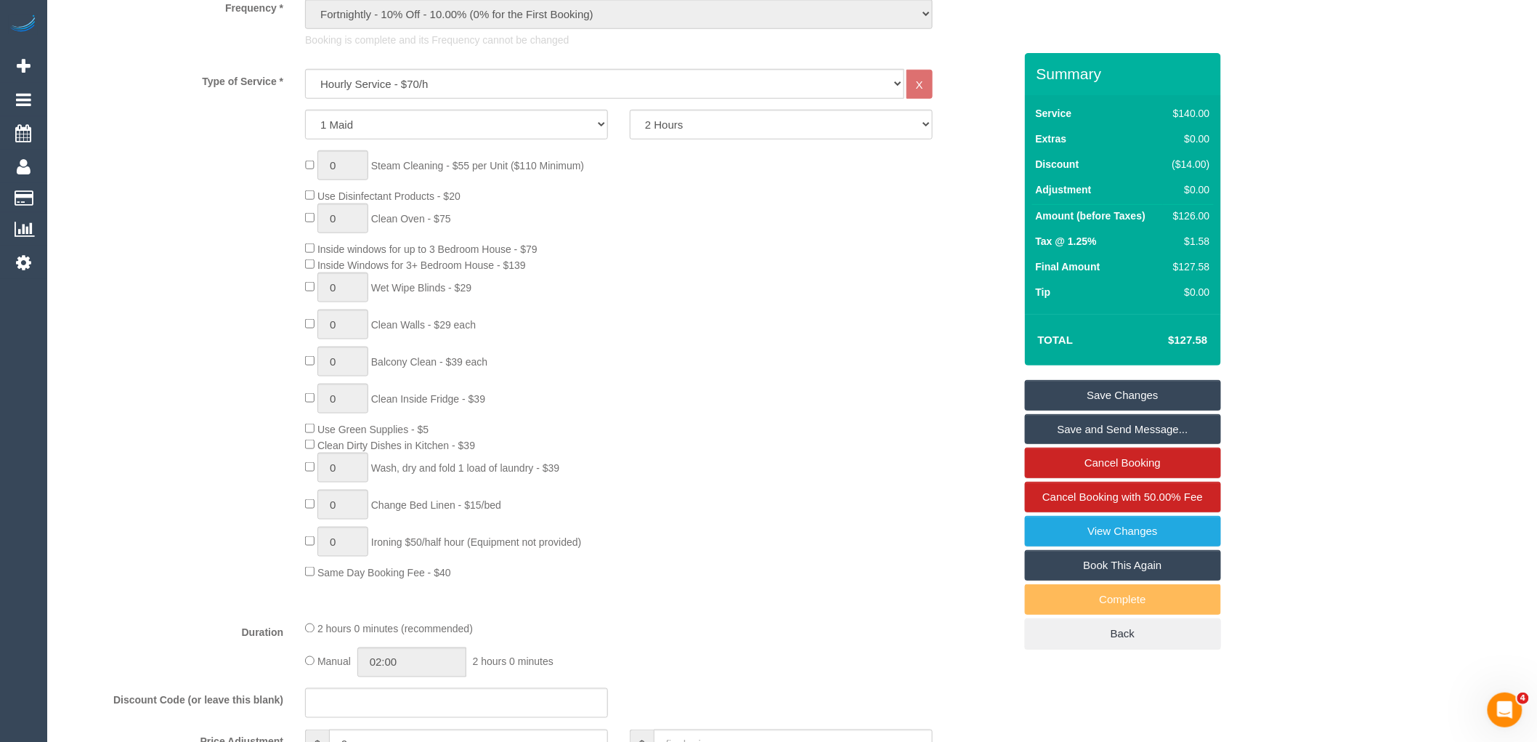
click at [129, 403] on div "0 Steam Cleaning - $55 per Unit ($110 Minimum) Use Disinfectant Products - $20 …" at bounding box center [538, 364] width 974 height 429
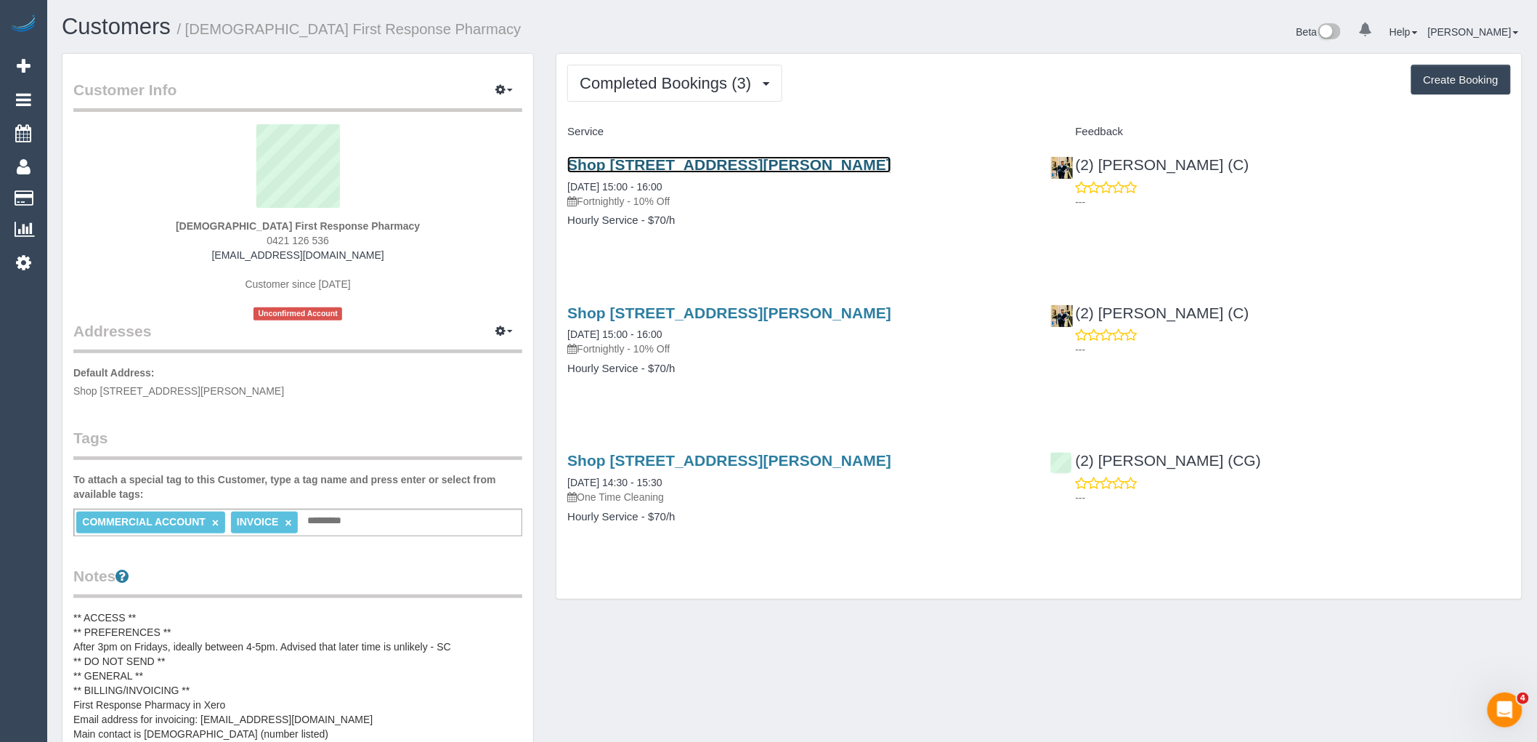
click at [697, 163] on link "Shop [STREET_ADDRESS][PERSON_NAME]" at bounding box center [729, 164] width 324 height 17
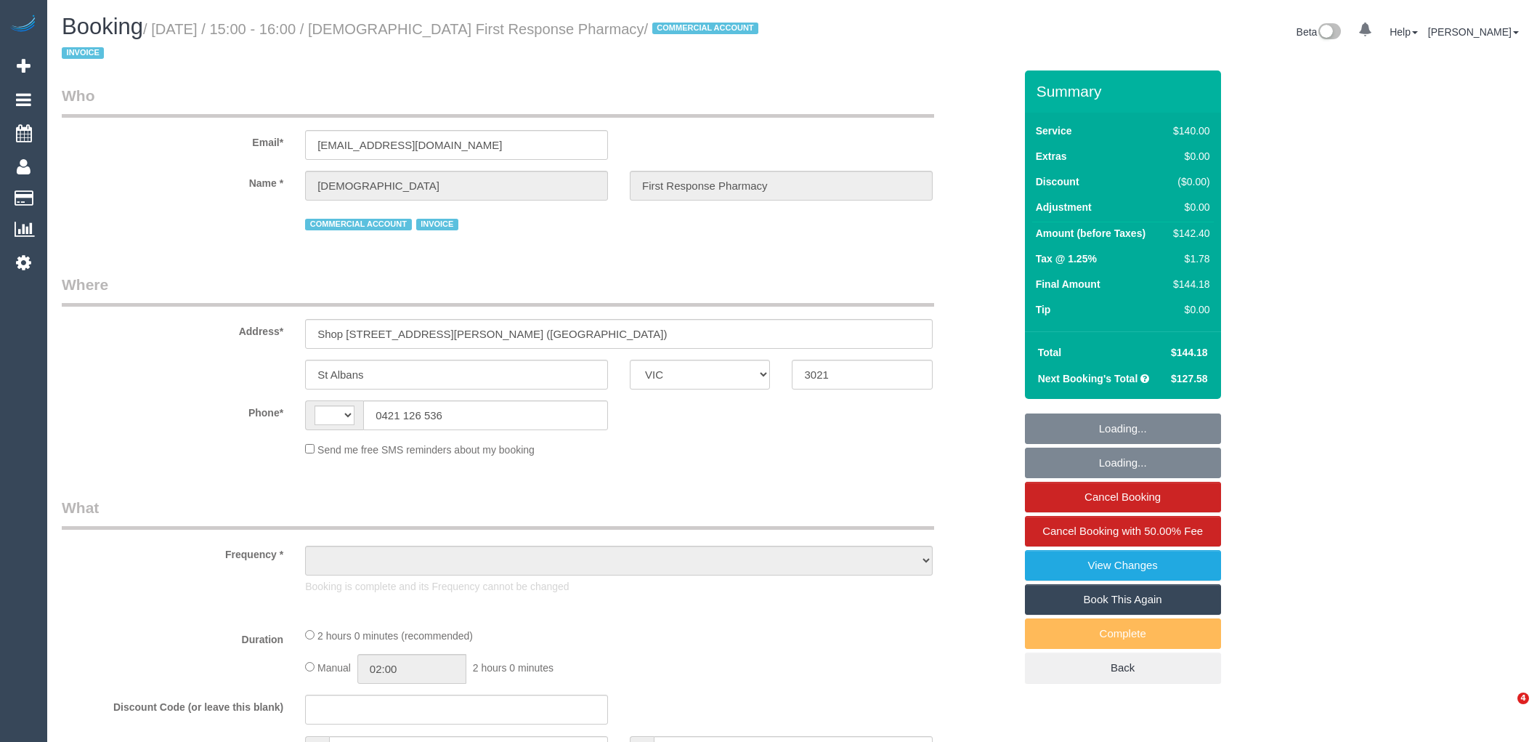
select select "VIC"
select select "number:28"
select select "number:14"
select select "number:19"
select select "number:25"
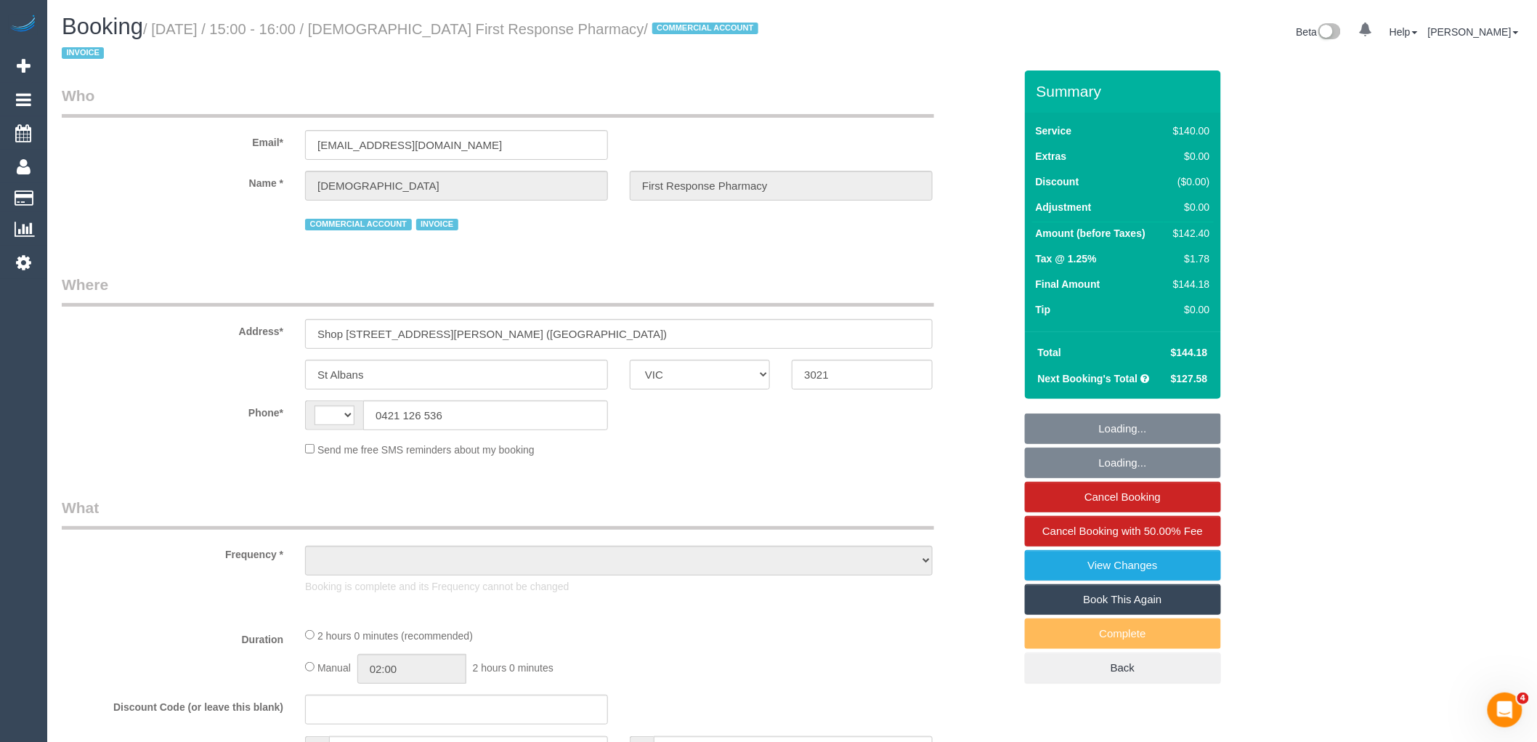
select select "number:35"
select select "number:26"
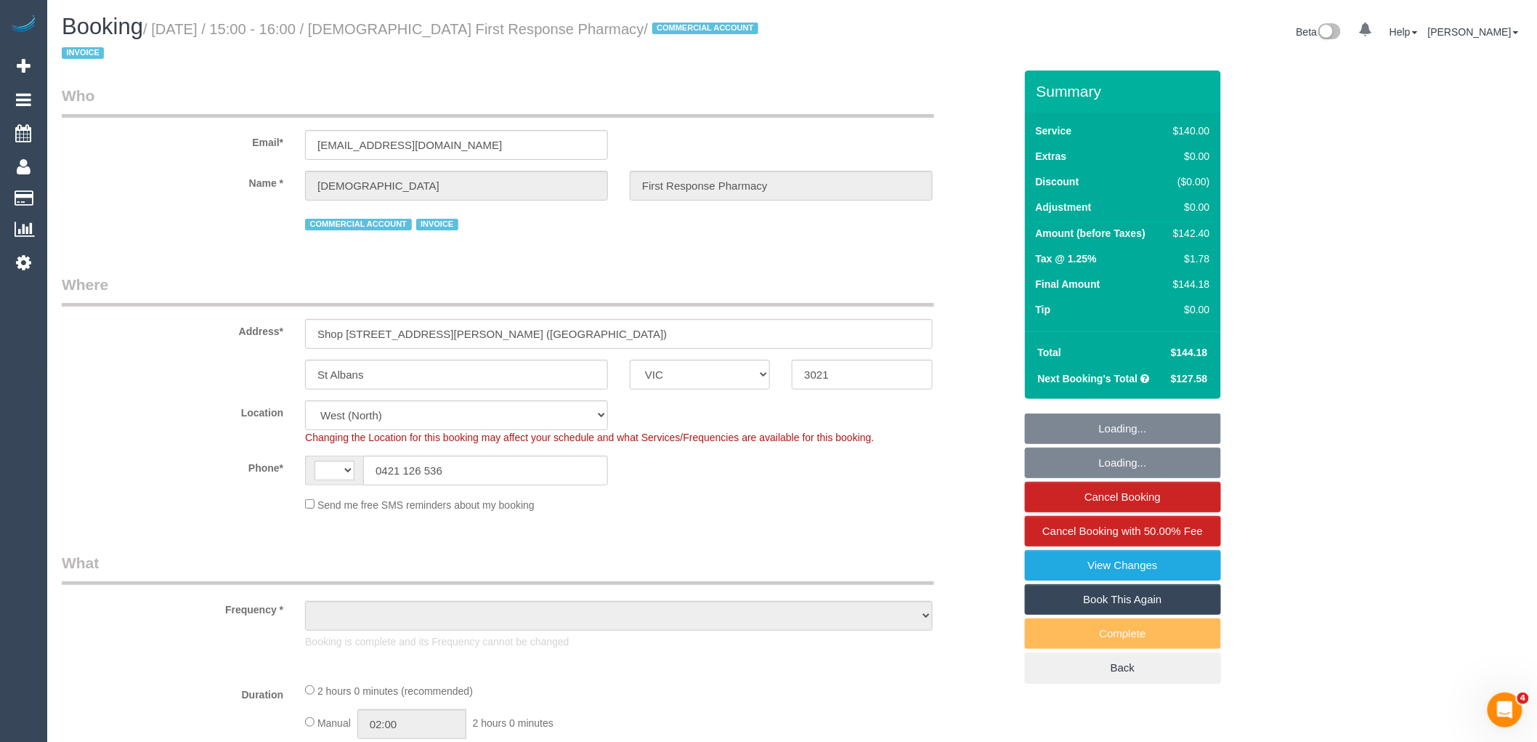
select select "string:AU"
select select "object:1426"
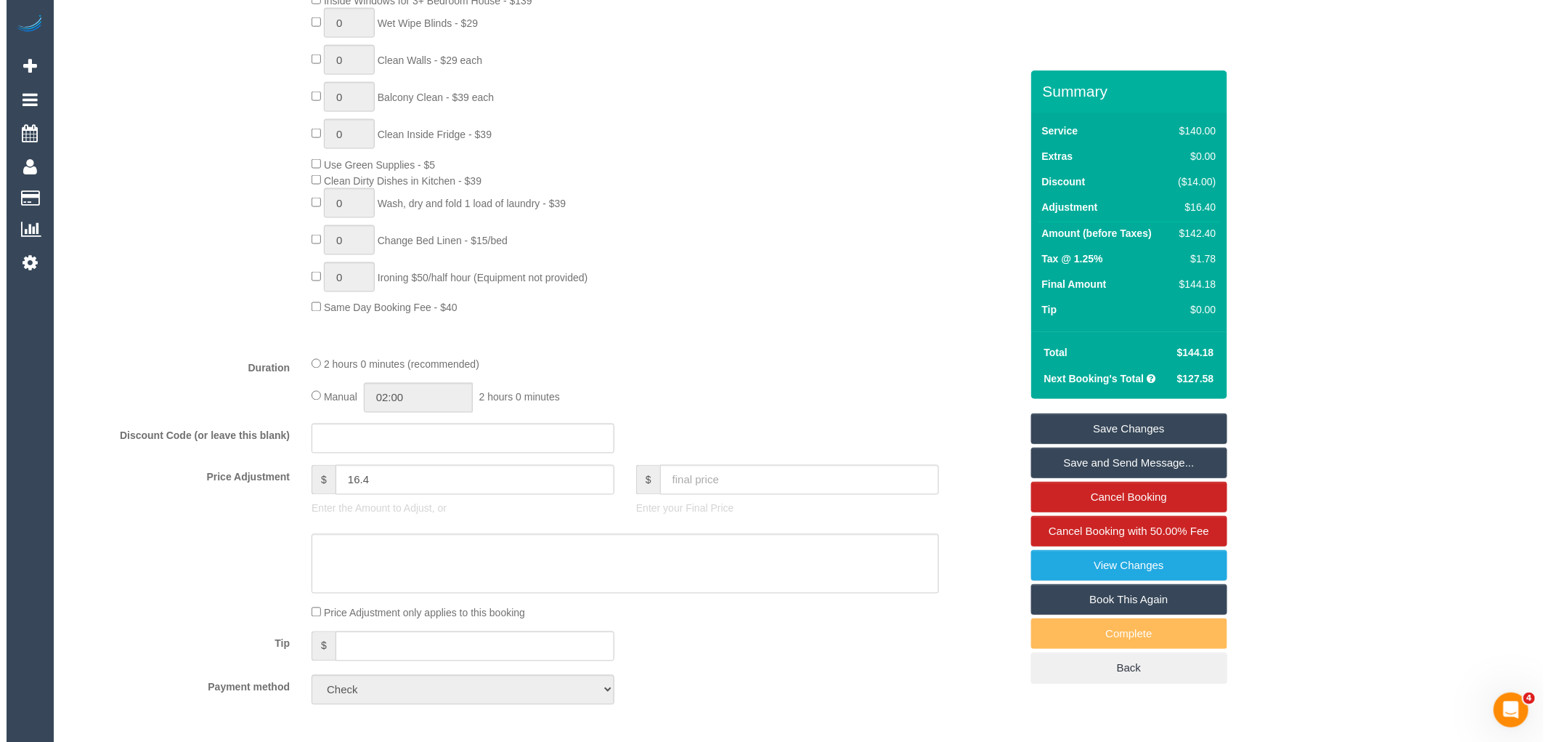
scroll to position [858, 0]
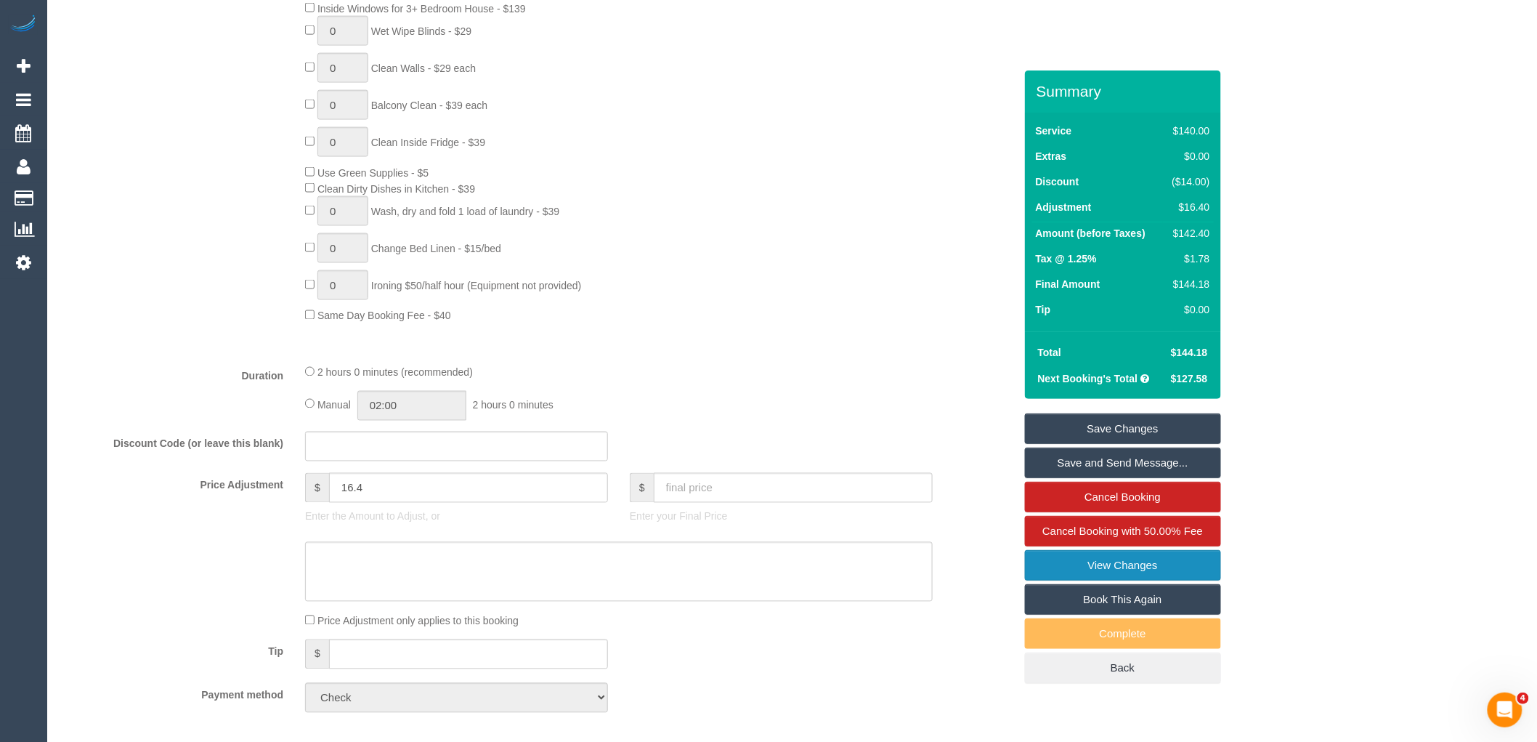
click at [1137, 555] on link "View Changes" at bounding box center [1123, 565] width 196 height 31
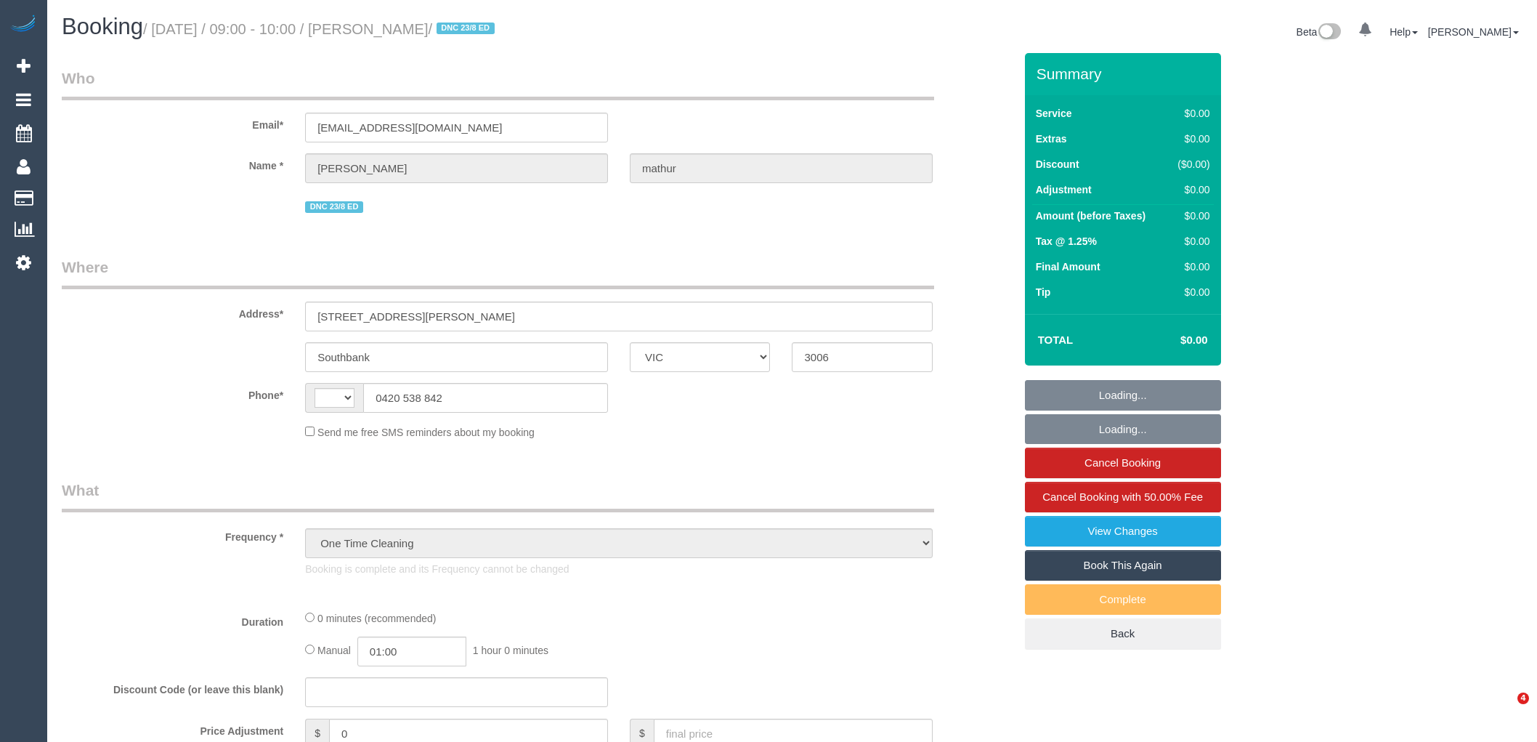
select select "VIC"
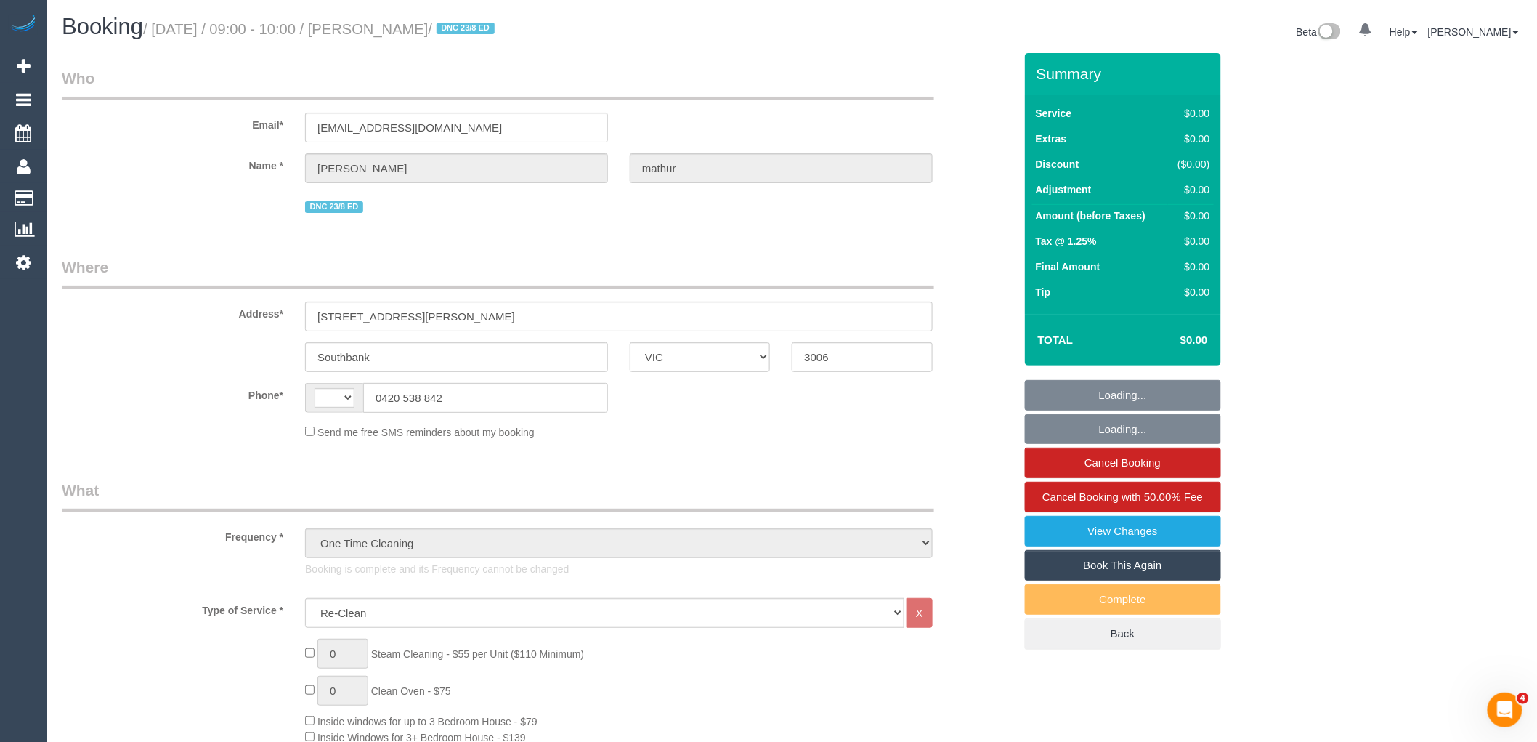
select select "string:AU"
select select "string:stripe-pm_1RxfOx2GScqysDRVXNCzjD9T"
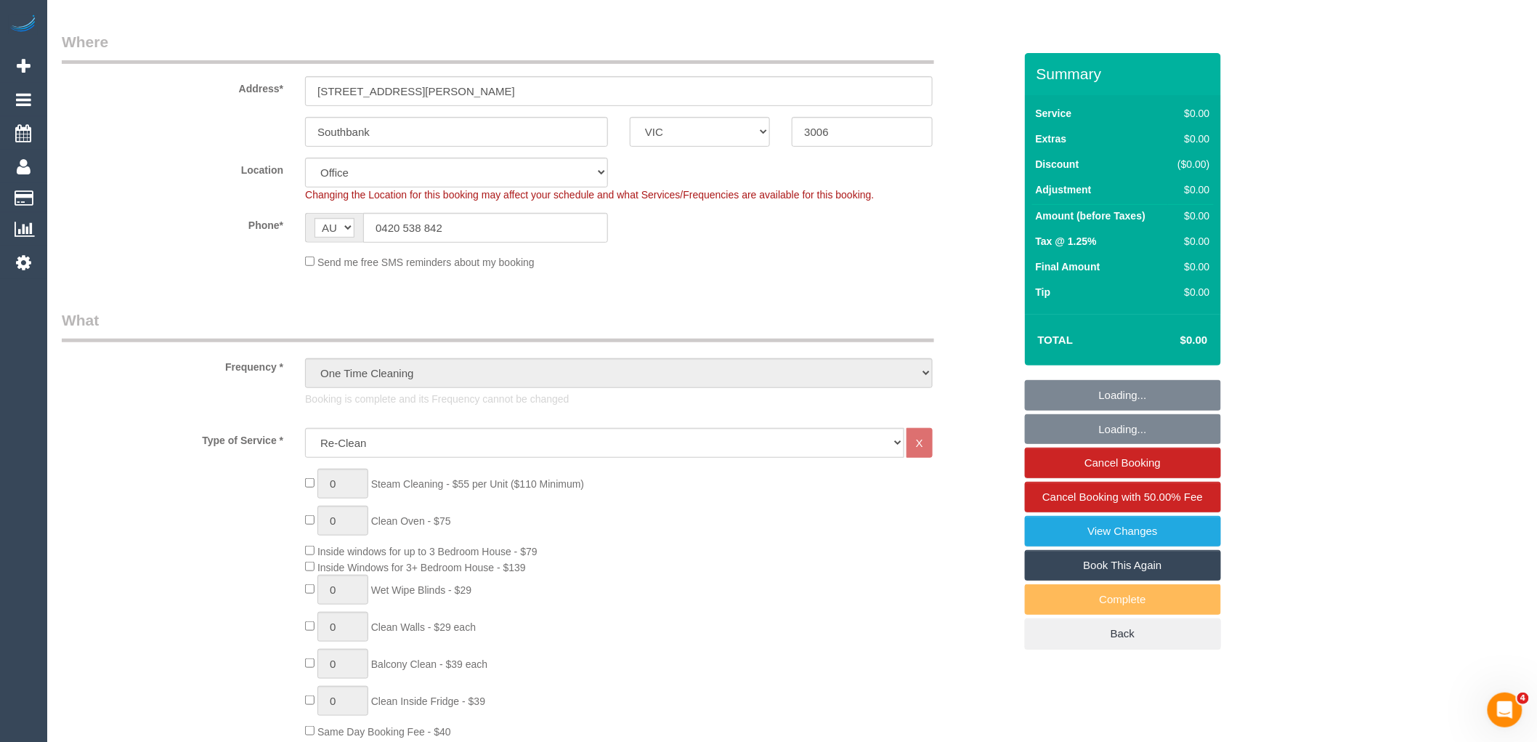
select select "number:28"
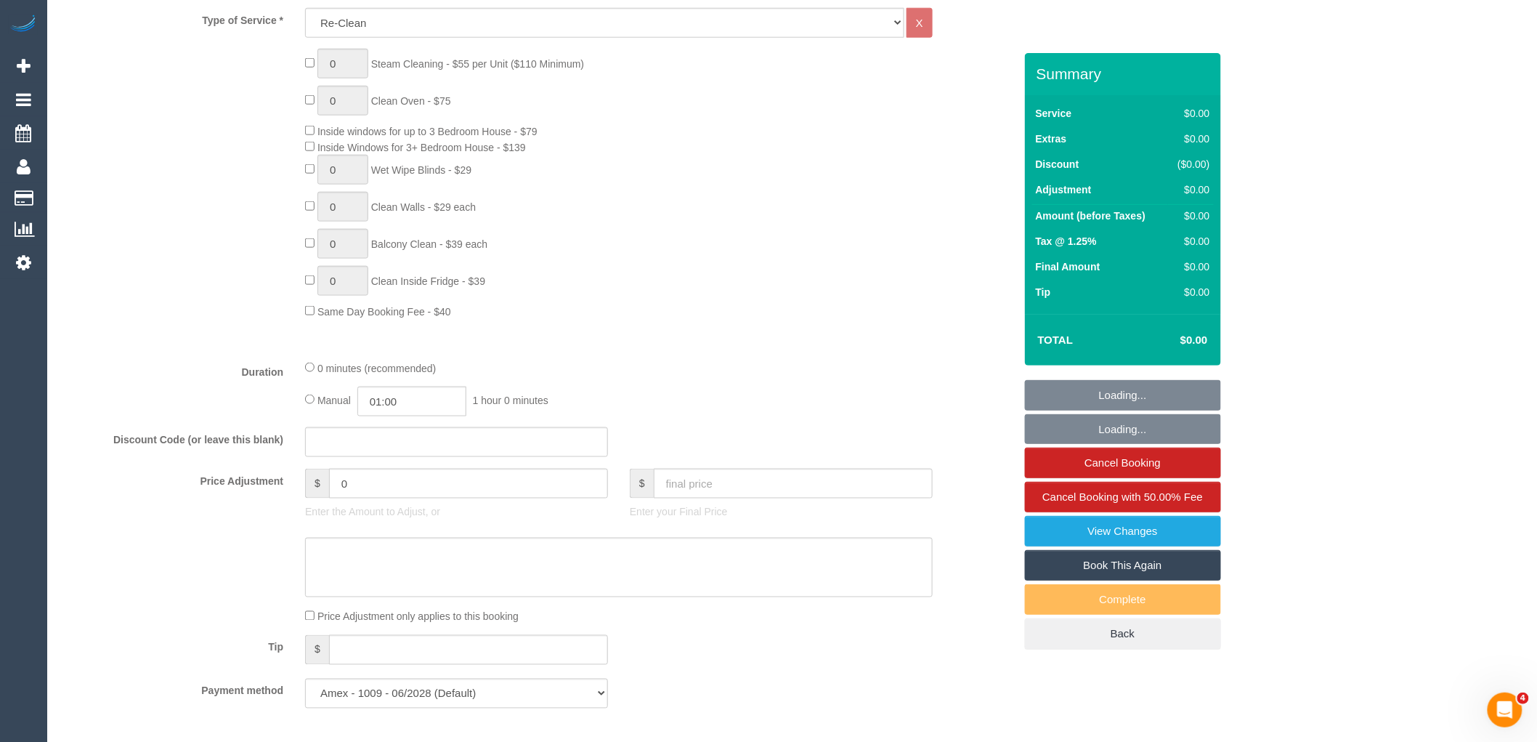
select select "object:832"
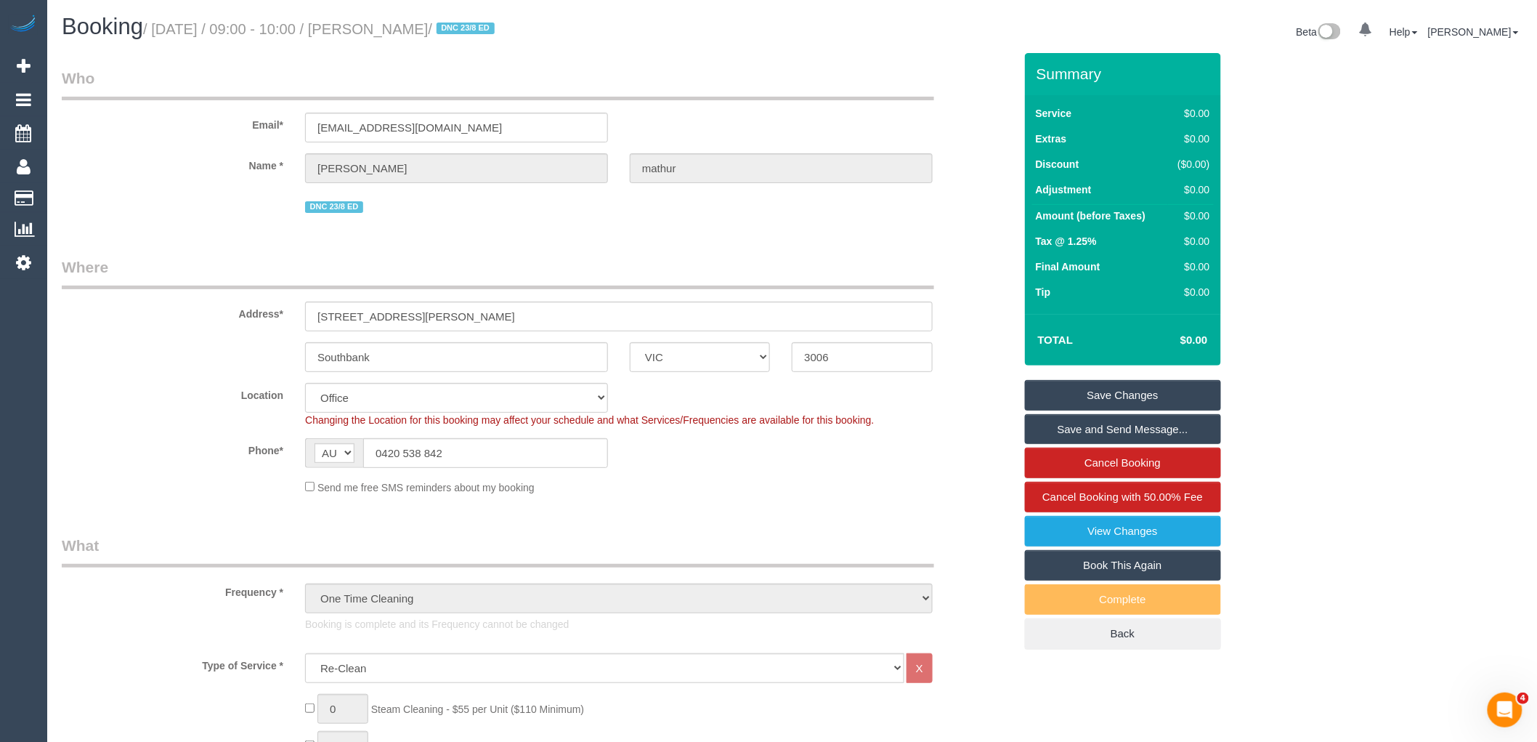
drag, startPoint x: 471, startPoint y: 25, endPoint x: 375, endPoint y: 31, distance: 96.0
click at [375, 31] on small "/ [DATE] / 09:00 - 10:00 / [PERSON_NAME] / DNC 23/8 ED" at bounding box center [321, 29] width 356 height 16
copy small "[PERSON_NAME]"
